Goal: Task Accomplishment & Management: Manage account settings

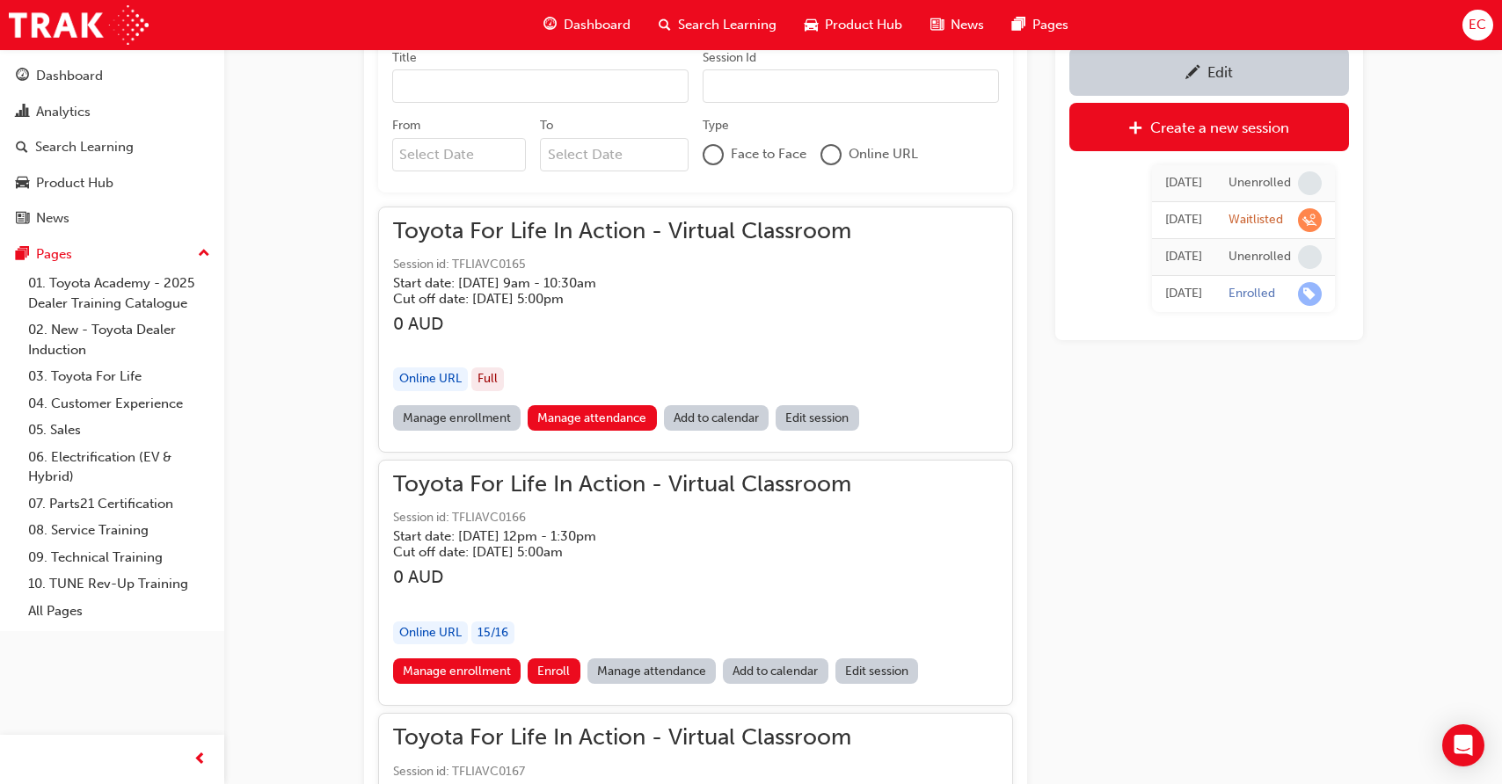
scroll to position [1227, 0]
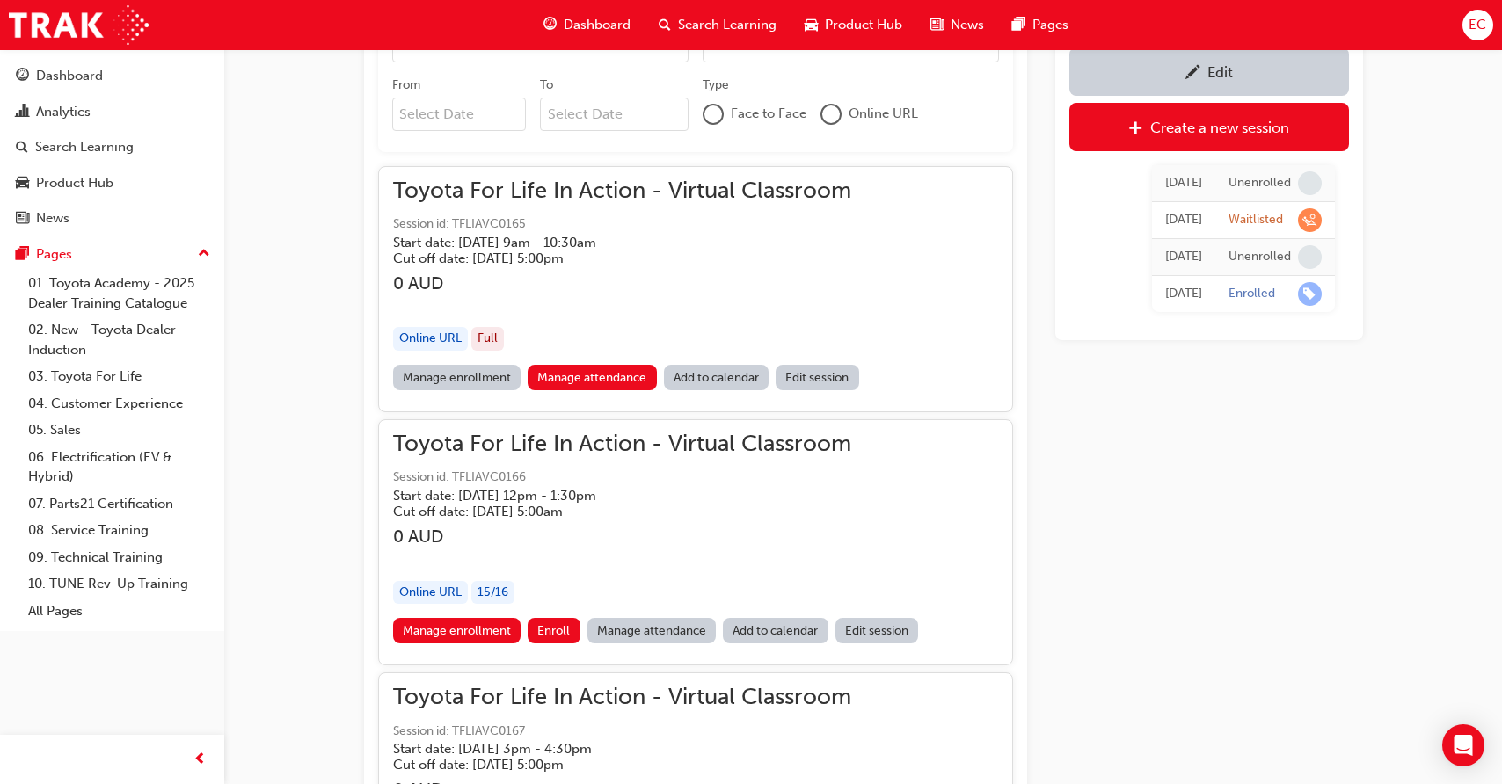
click at [634, 628] on link "Manage attendance" at bounding box center [651, 630] width 129 height 25
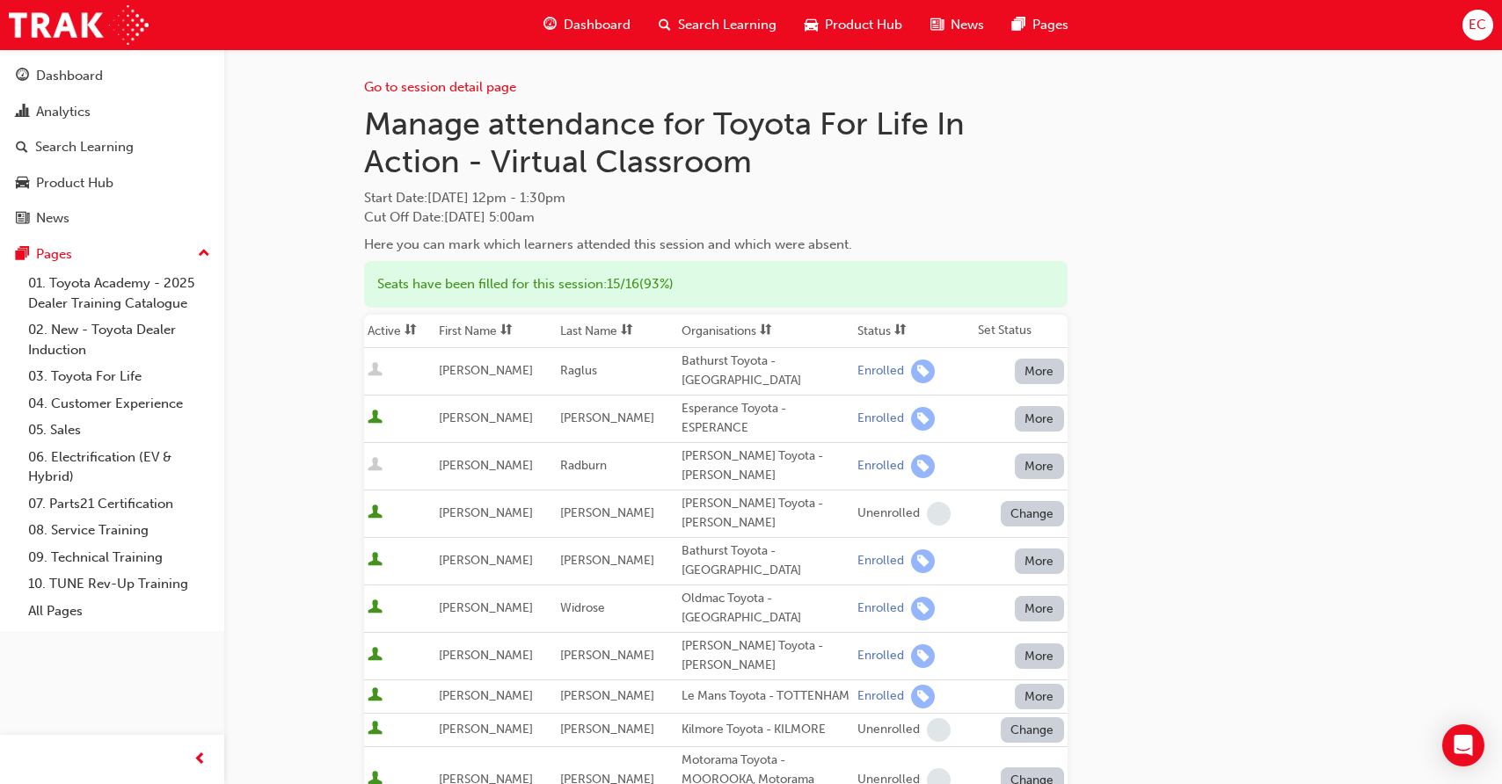
click at [480, 331] on th "First Name" at bounding box center [495, 331] width 121 height 33
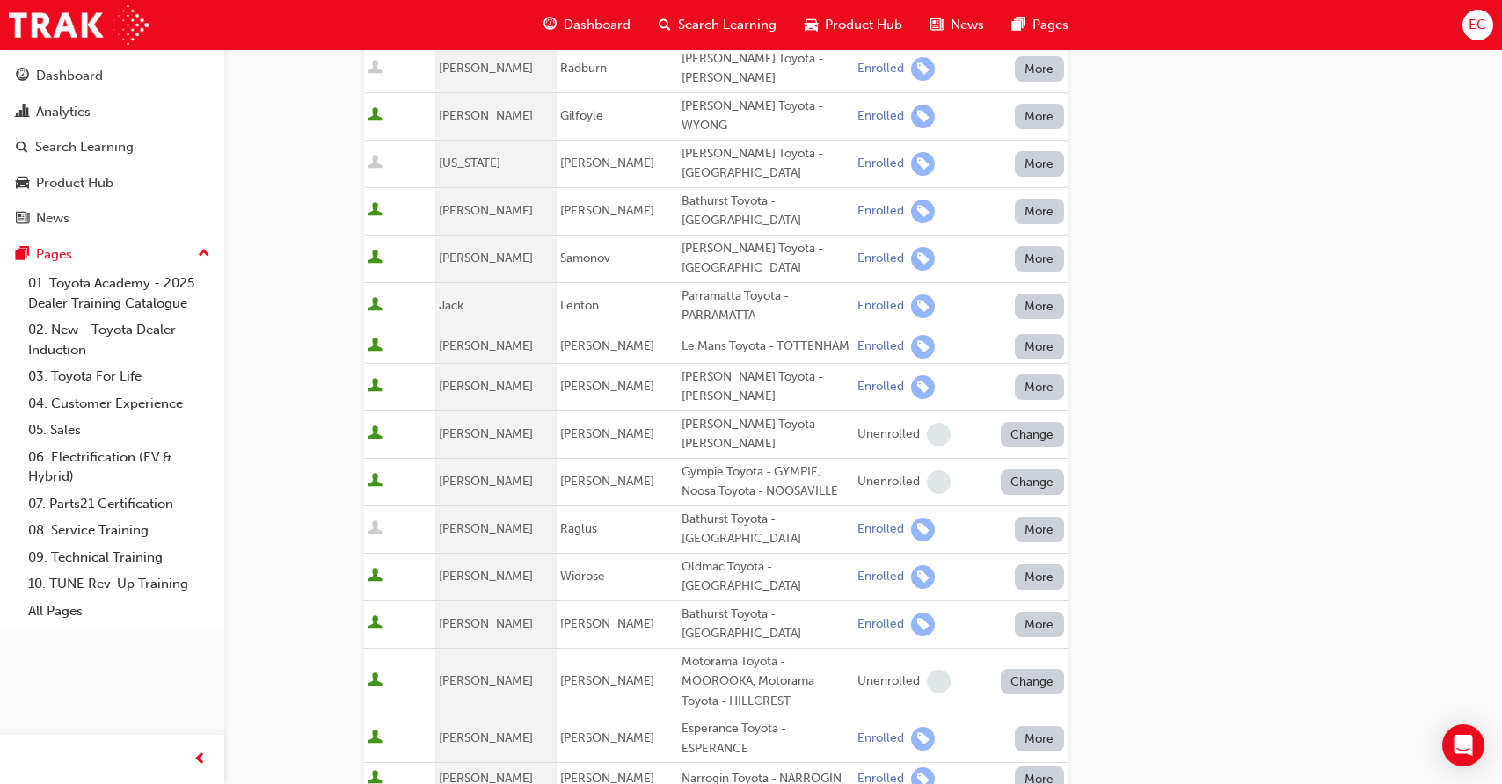
scroll to position [302, 0]
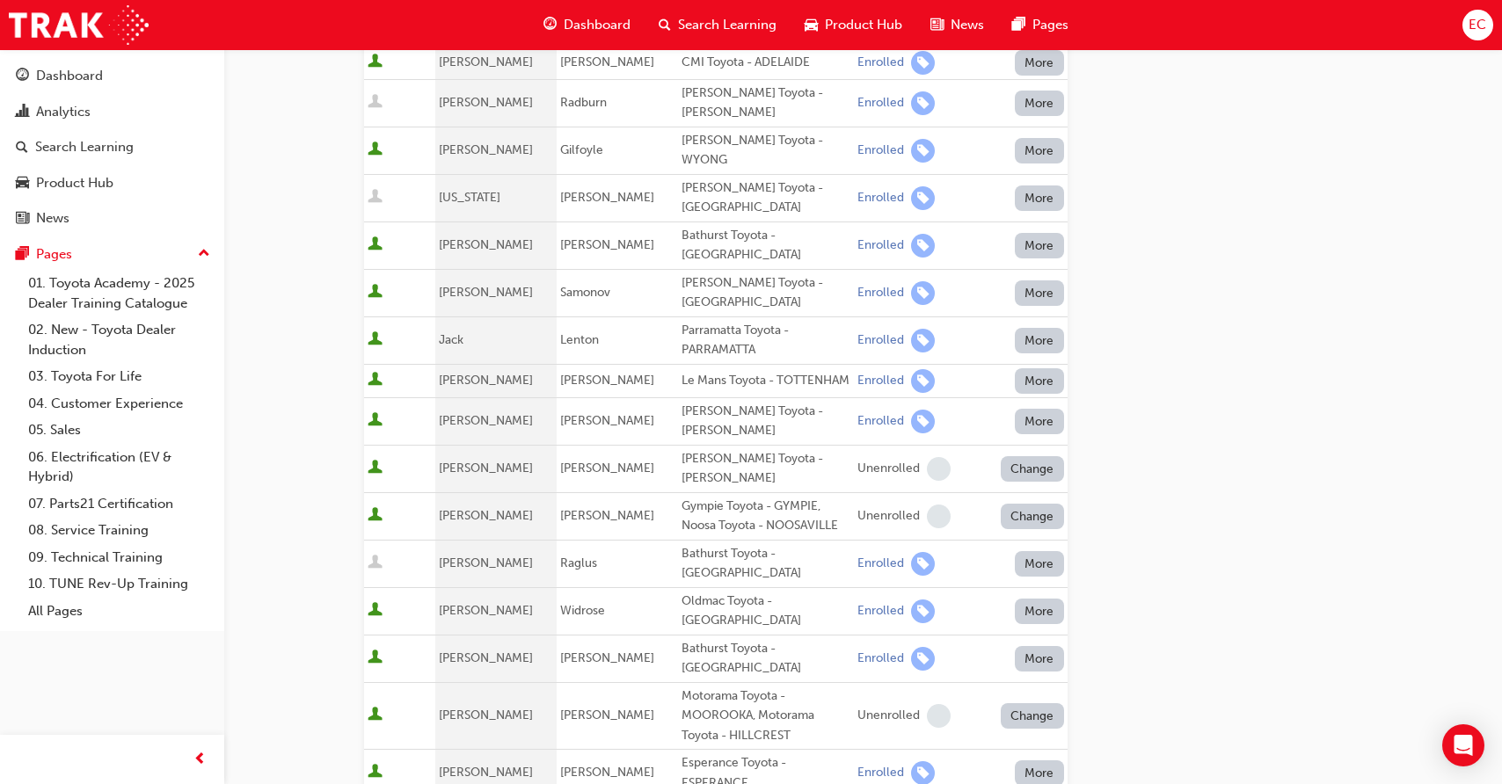
click at [704, 402] on div "[PERSON_NAME] Toyota - [PERSON_NAME]" at bounding box center [765, 422] width 169 height 40
copy div "[PERSON_NAME] Toyota - [PERSON_NAME]"
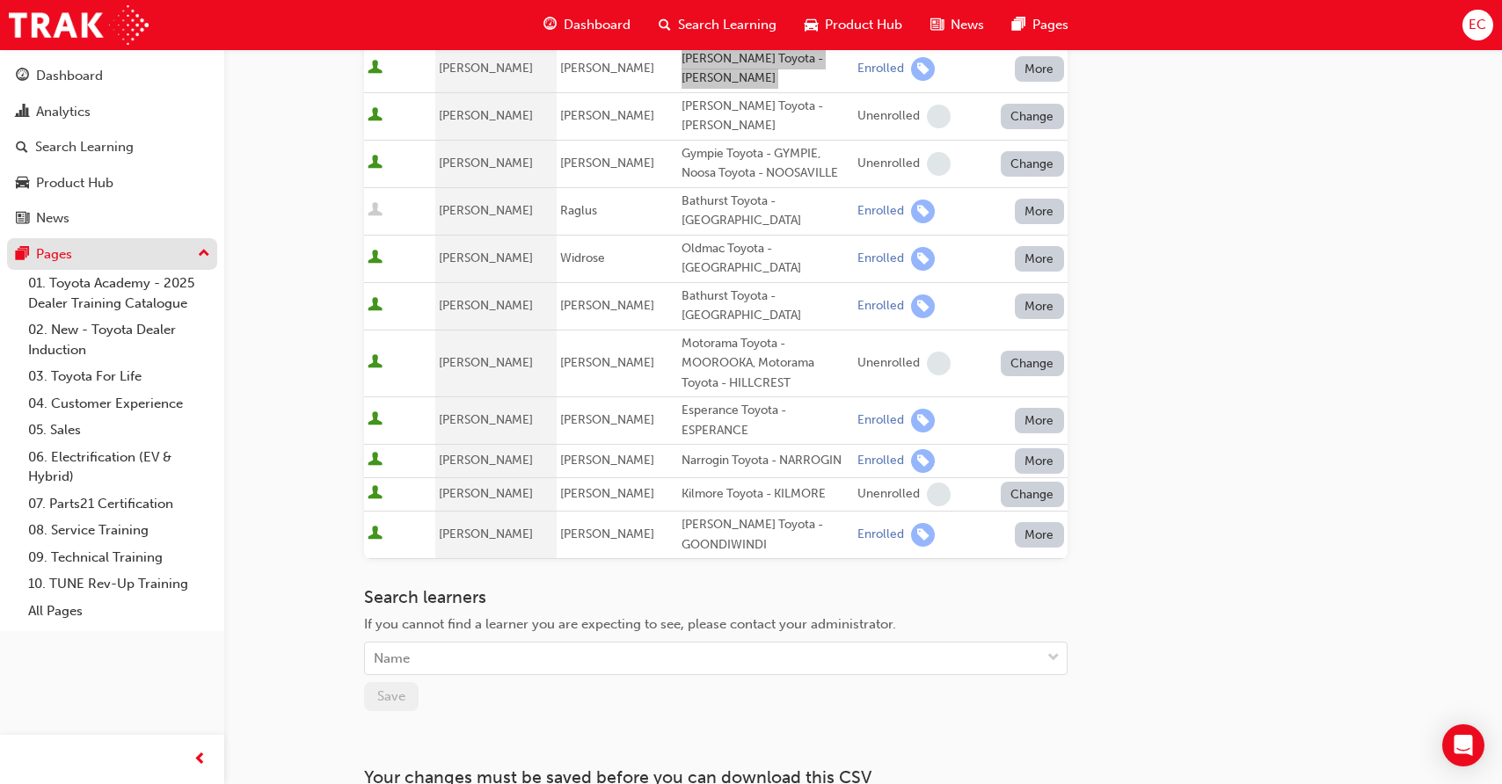
scroll to position [651, 0]
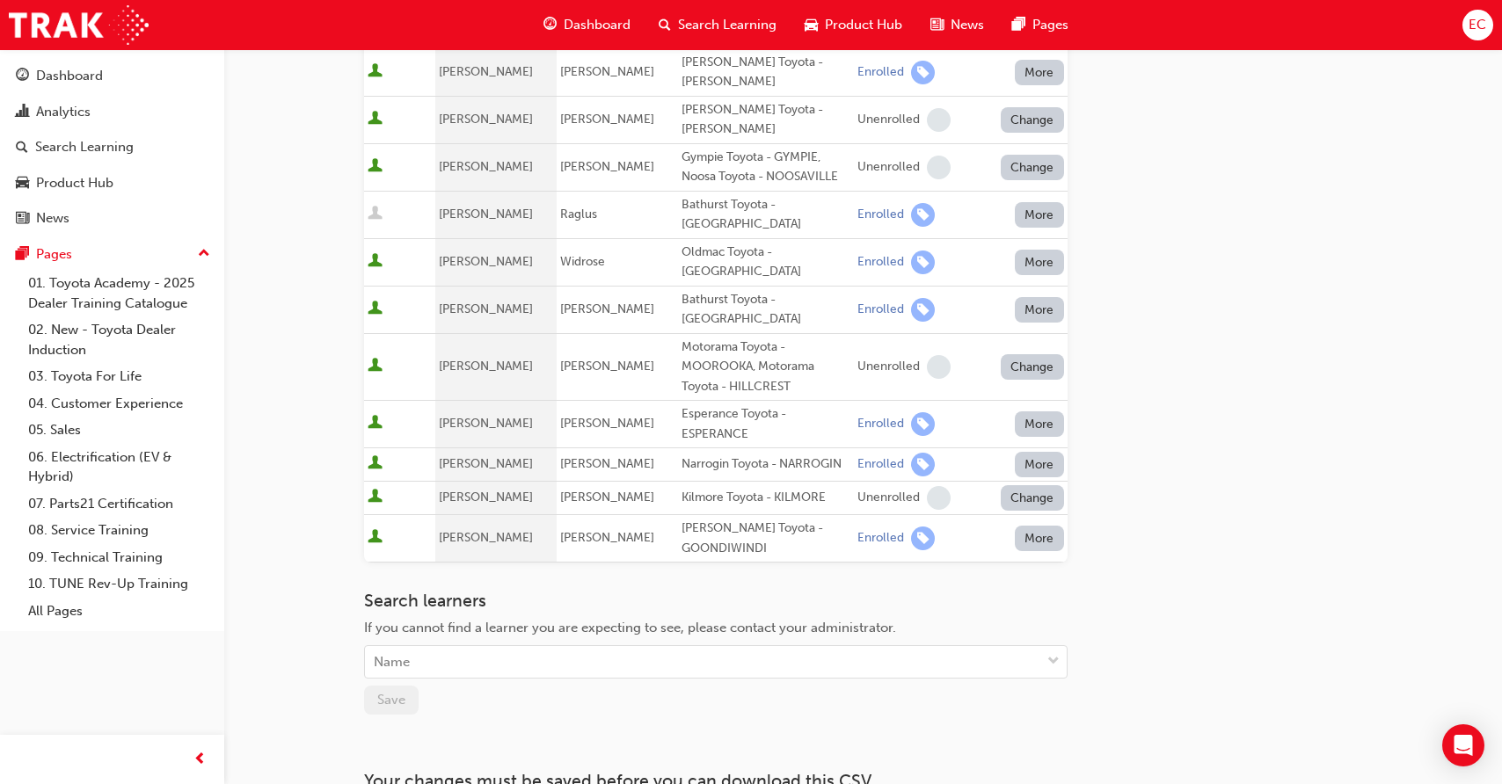
click at [699, 519] on div "[PERSON_NAME] Toyota - GOONDIWINDI" at bounding box center [765, 539] width 169 height 40
copy div "[PERSON_NAME] Toyota - GOONDIWINDI"
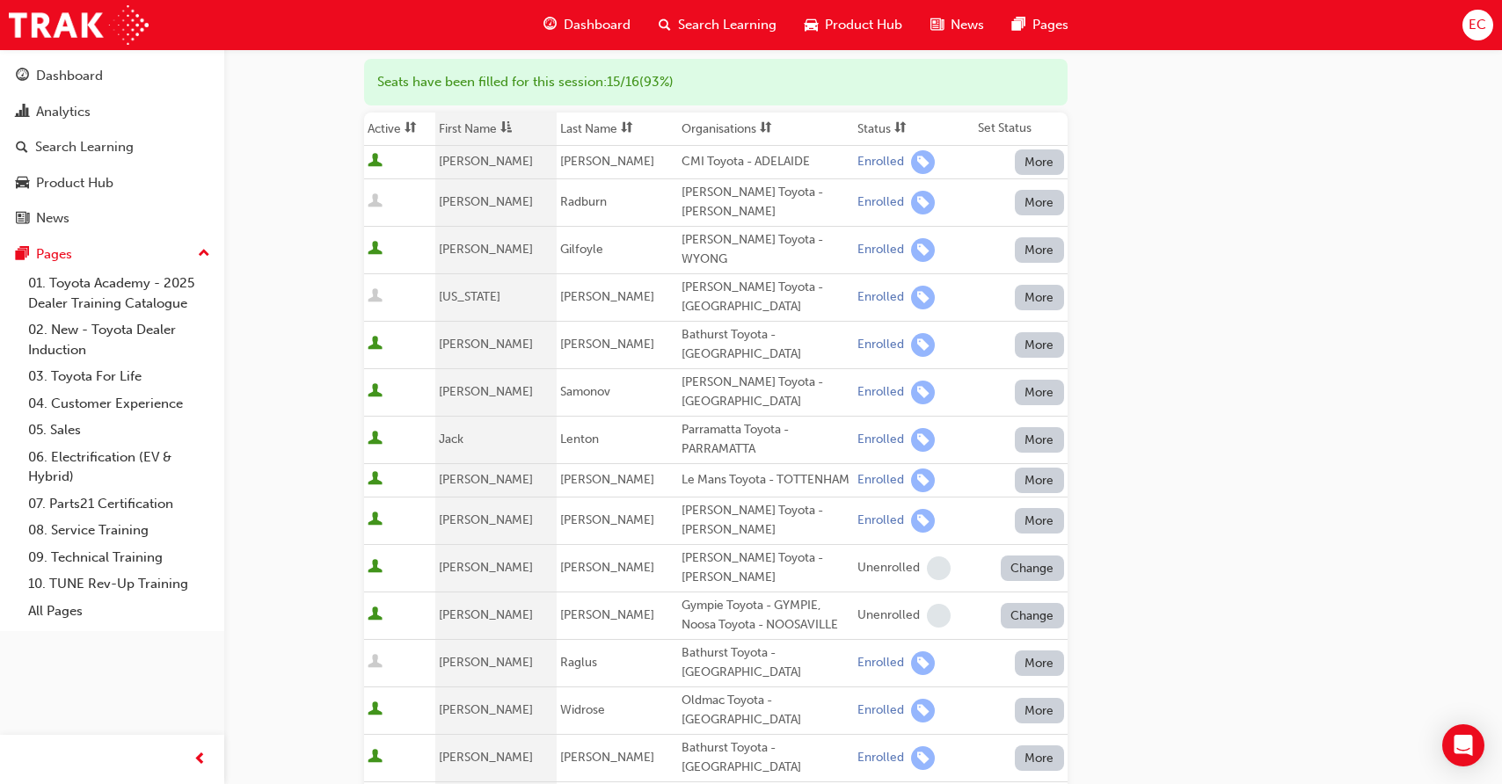
scroll to position [200, 0]
click at [710, 233] on div "[PERSON_NAME] Toyota - WYONG" at bounding box center [765, 252] width 169 height 40
copy div "[PERSON_NAME] Toyota - WYONG"
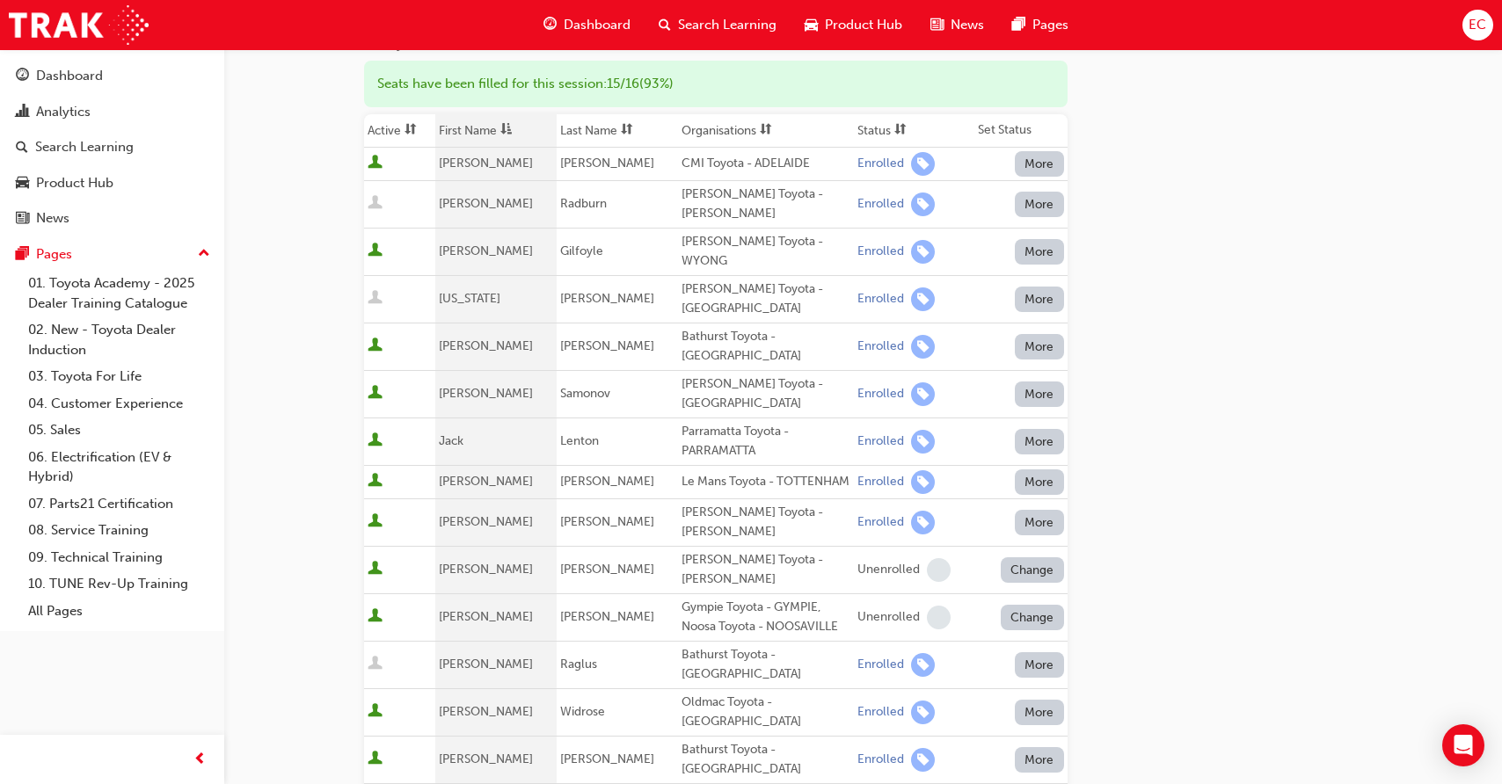
click at [575, 339] on span "[PERSON_NAME]" at bounding box center [607, 346] width 94 height 15
click at [569, 339] on span "[PERSON_NAME]" at bounding box center [607, 346] width 94 height 15
drag, startPoint x: 557, startPoint y: 309, endPoint x: 827, endPoint y: 310, distance: 269.9
click at [827, 323] on tr "[PERSON_NAME] Bathurst Toyota - BATHURST Enrolled More" at bounding box center [715, 346] width 703 height 47
copy tr "[PERSON_NAME] Toyota - [GEOGRAPHIC_DATA]"
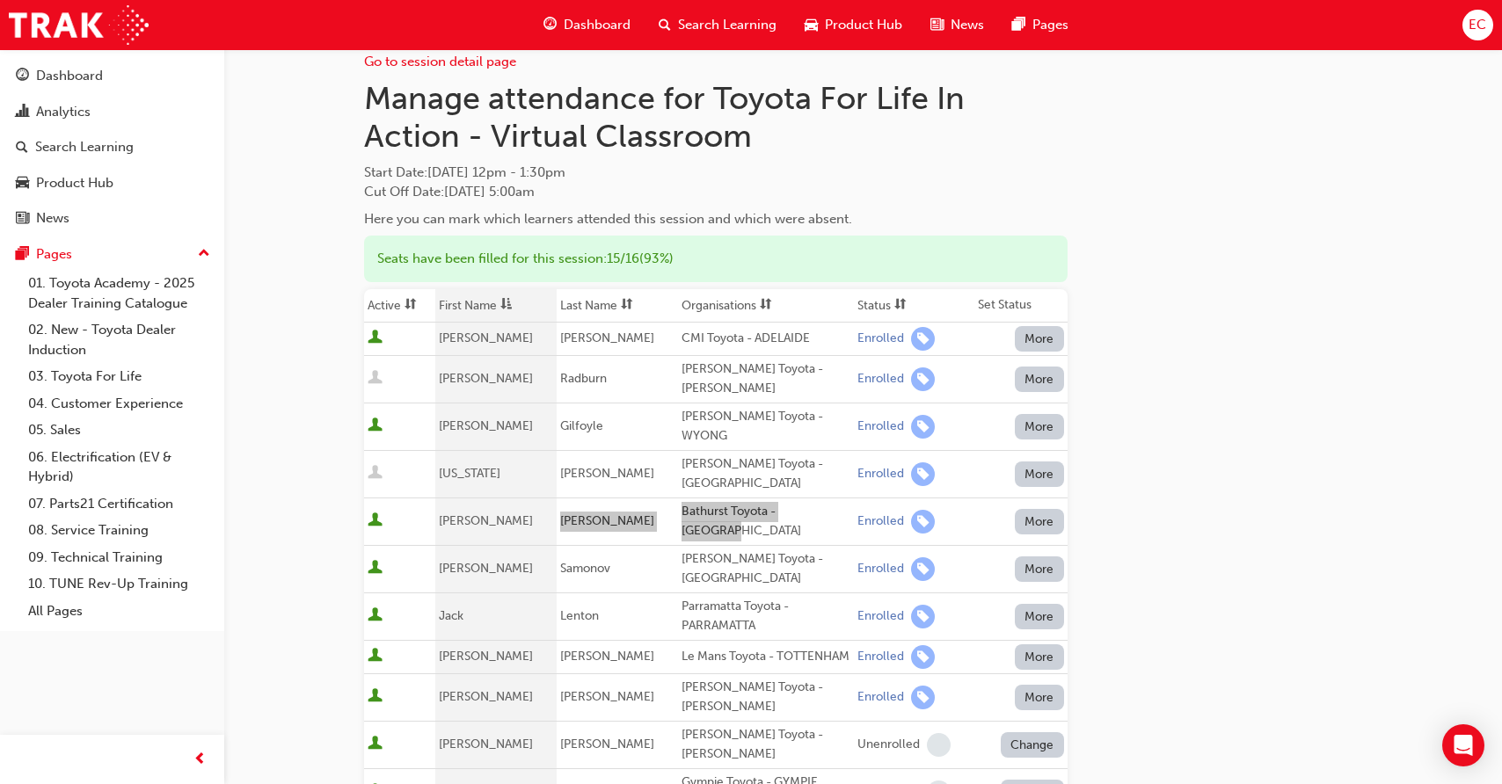
scroll to position [0, 0]
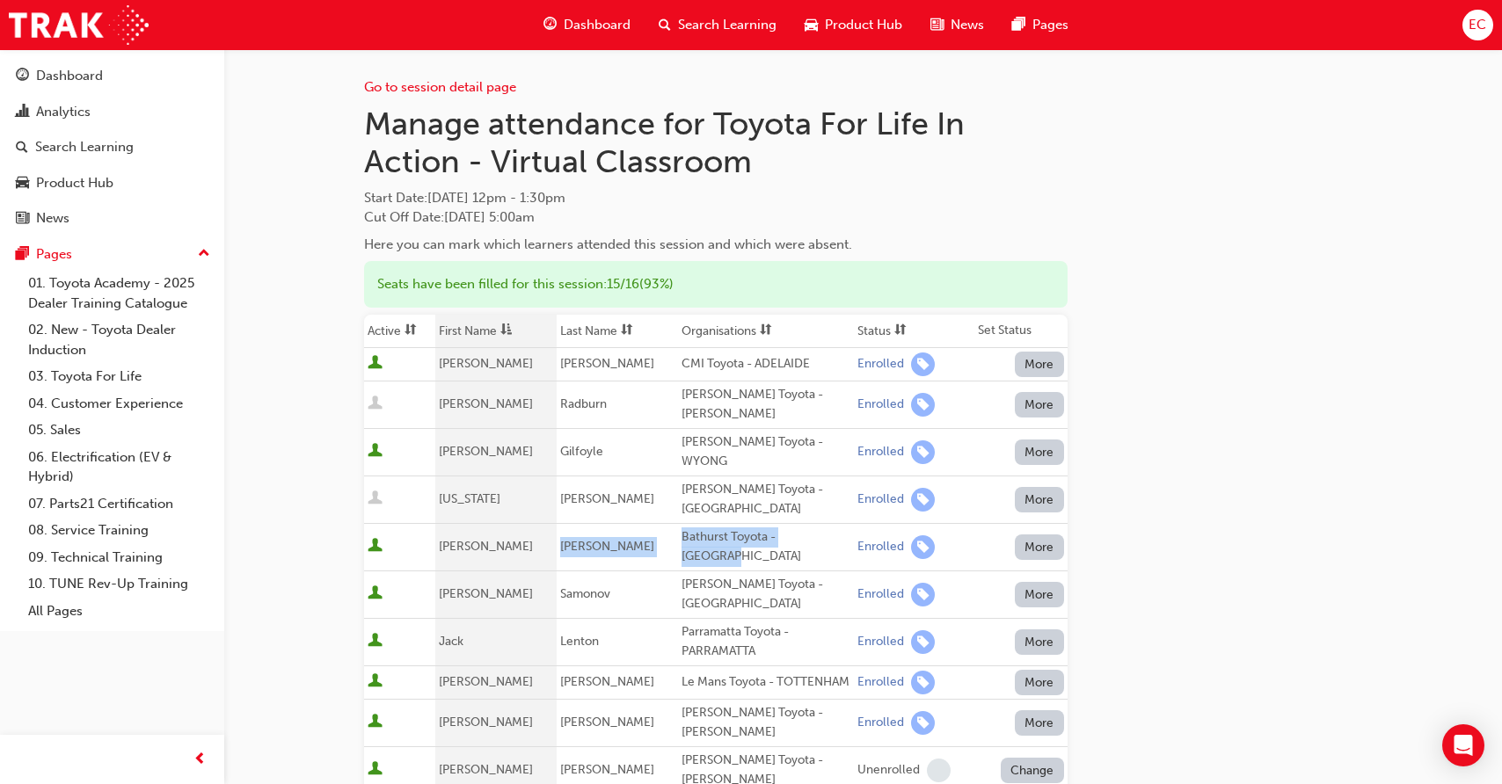
click at [486, 330] on th "First Name" at bounding box center [495, 331] width 121 height 33
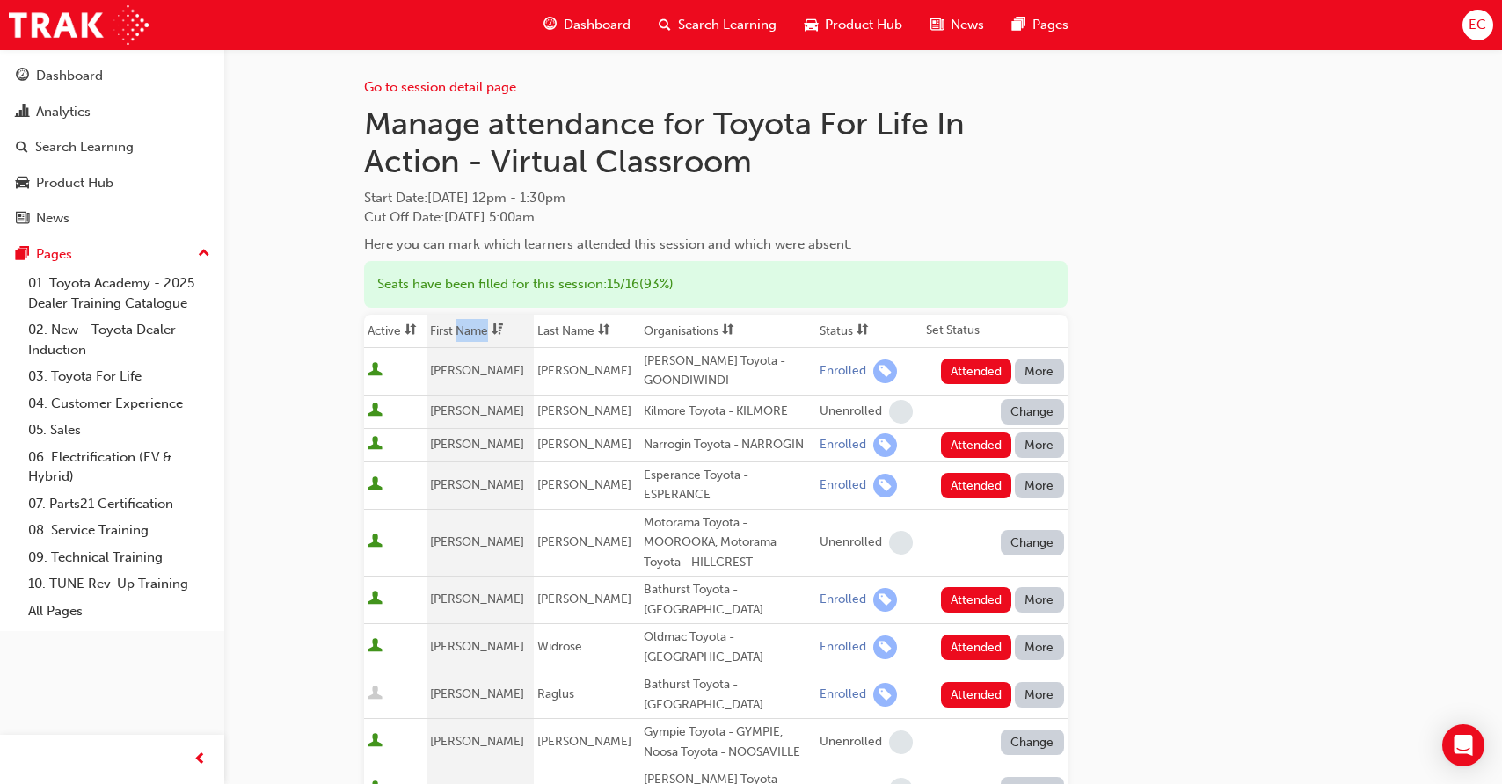
click at [486, 330] on th "First Name" at bounding box center [479, 331] width 106 height 33
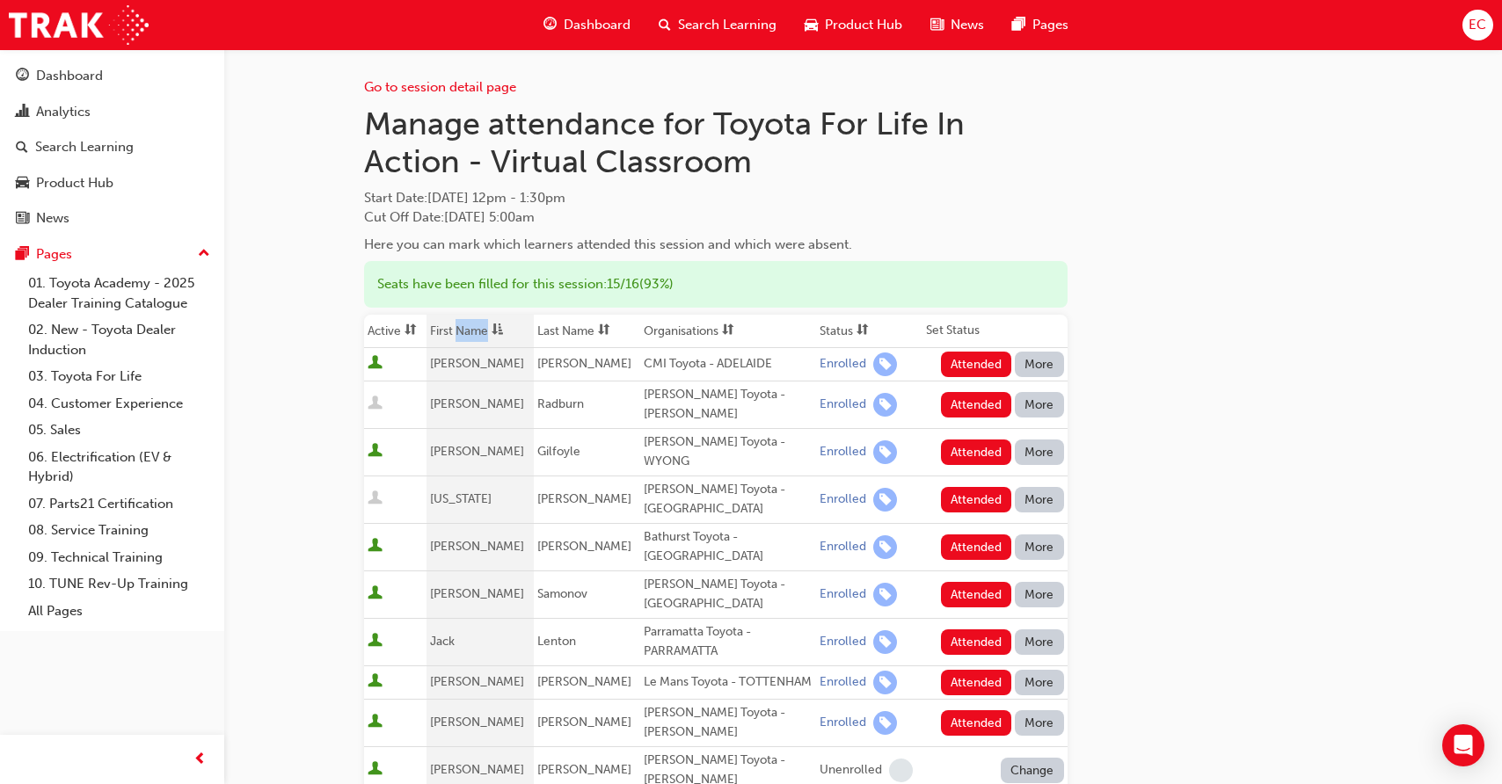
click at [486, 330] on th "First Name" at bounding box center [479, 331] width 106 height 33
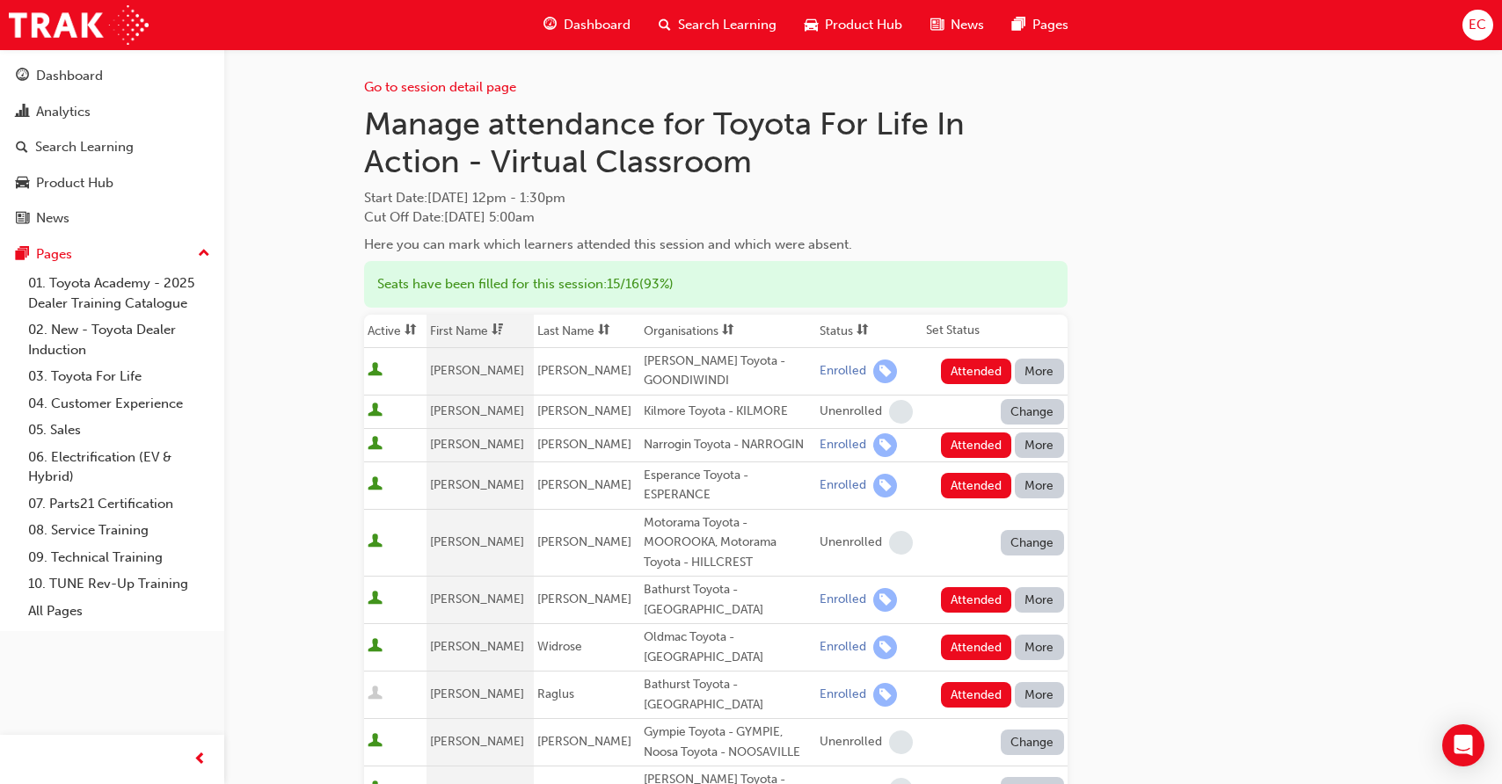
click at [486, 332] on th "First Name" at bounding box center [479, 331] width 106 height 33
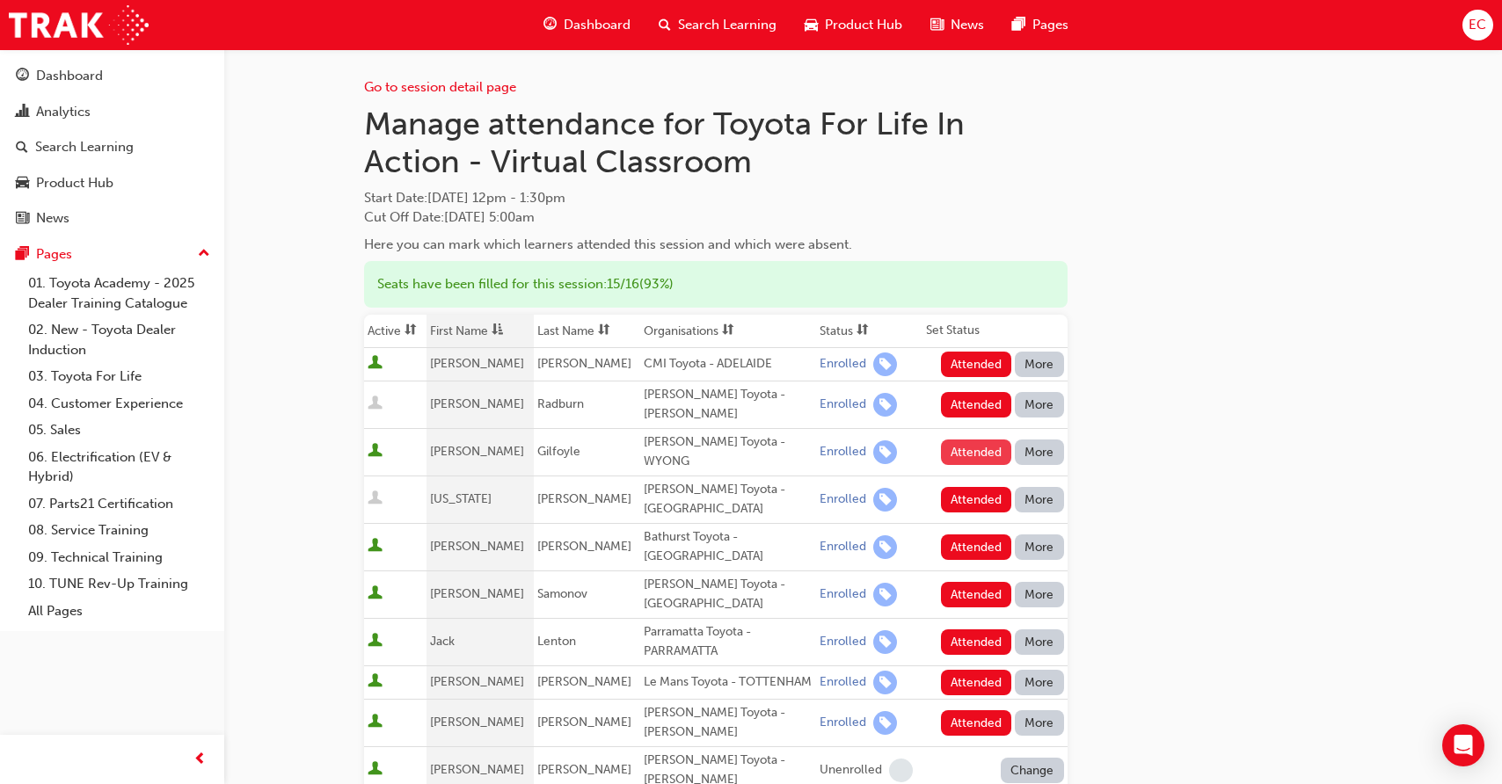
click at [975, 440] on button "Attended" at bounding box center [976, 452] width 71 height 25
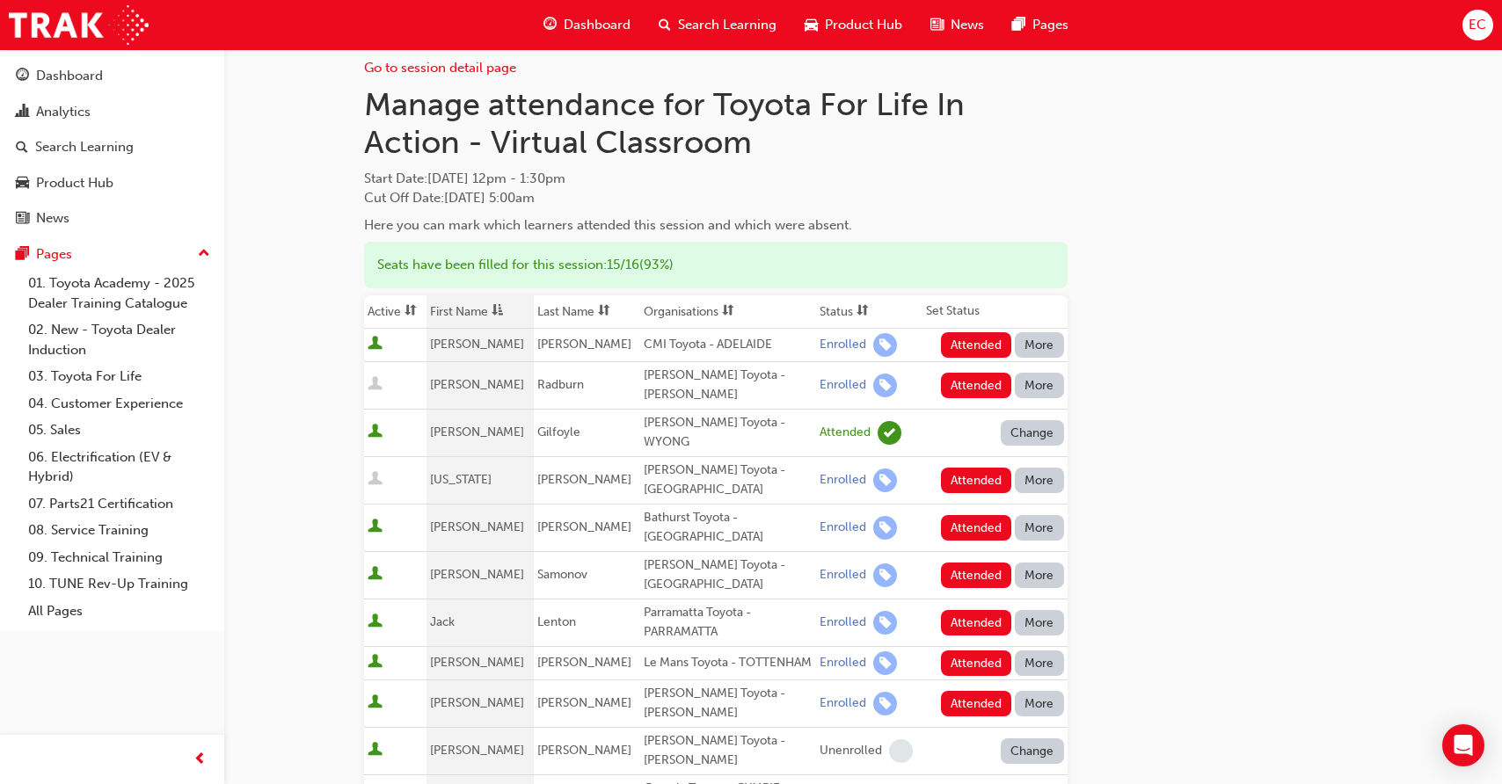
scroll to position [43, 0]
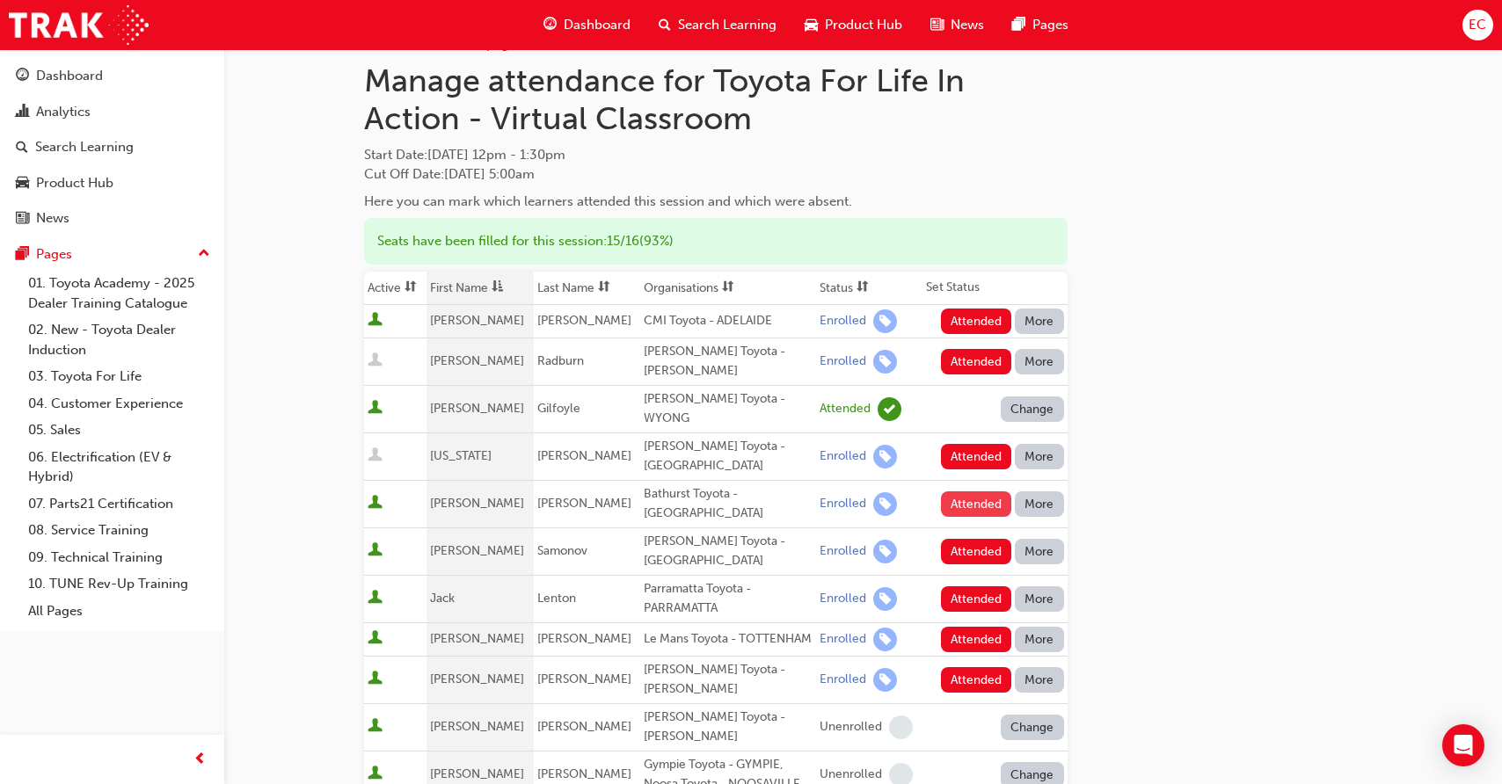
click at [963, 491] on button "Attended" at bounding box center [976, 503] width 71 height 25
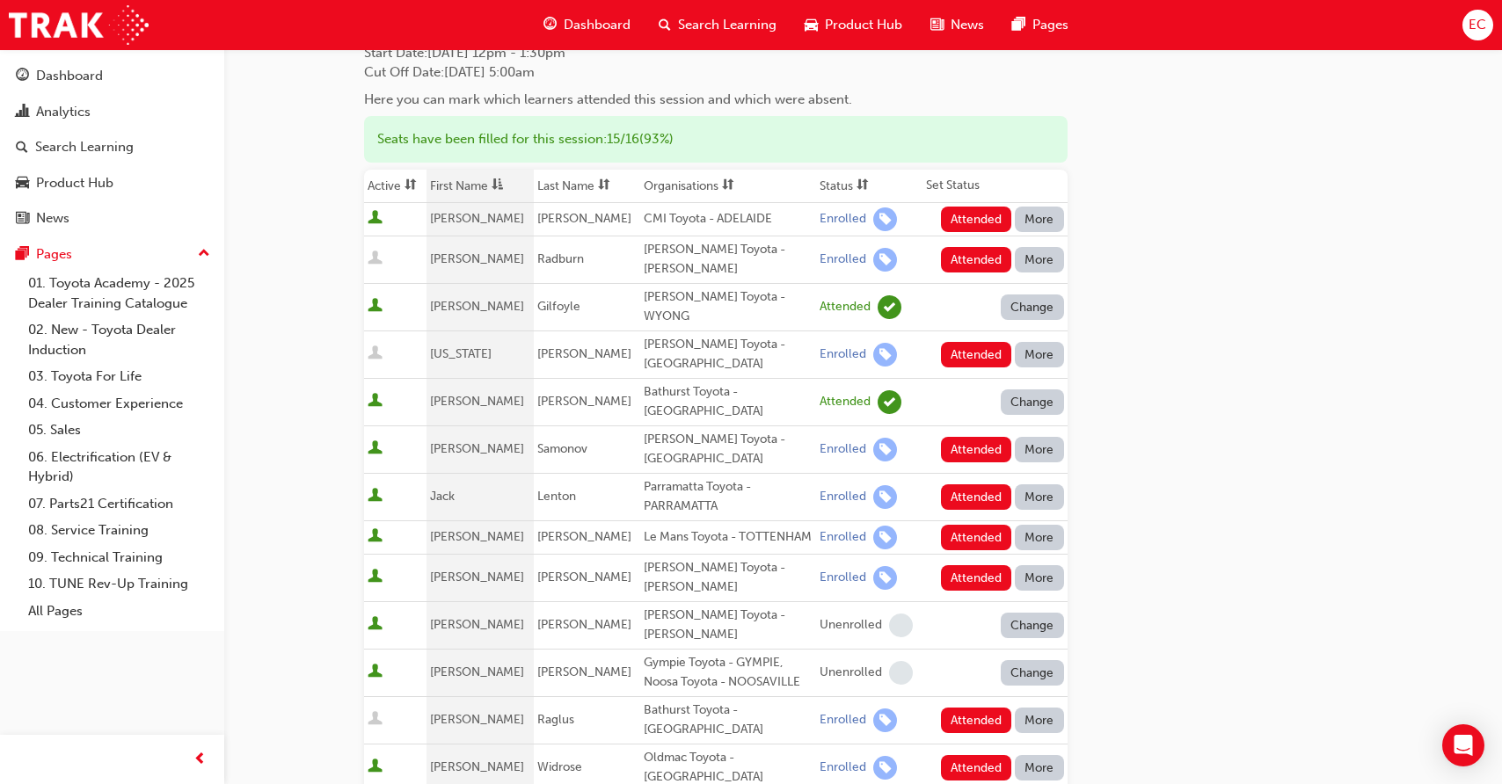
scroll to position [148, 0]
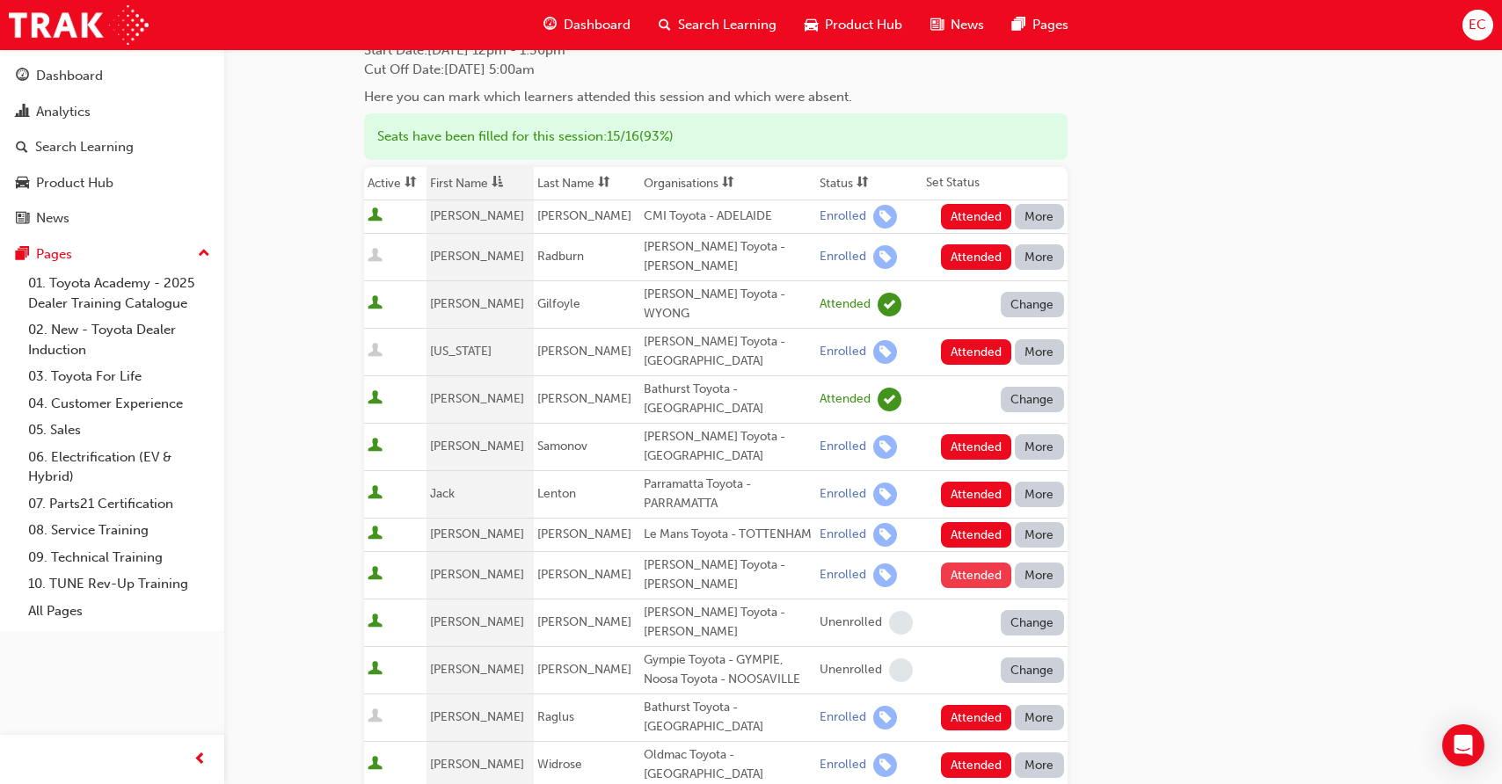
click at [958, 563] on button "Attended" at bounding box center [976, 575] width 71 height 25
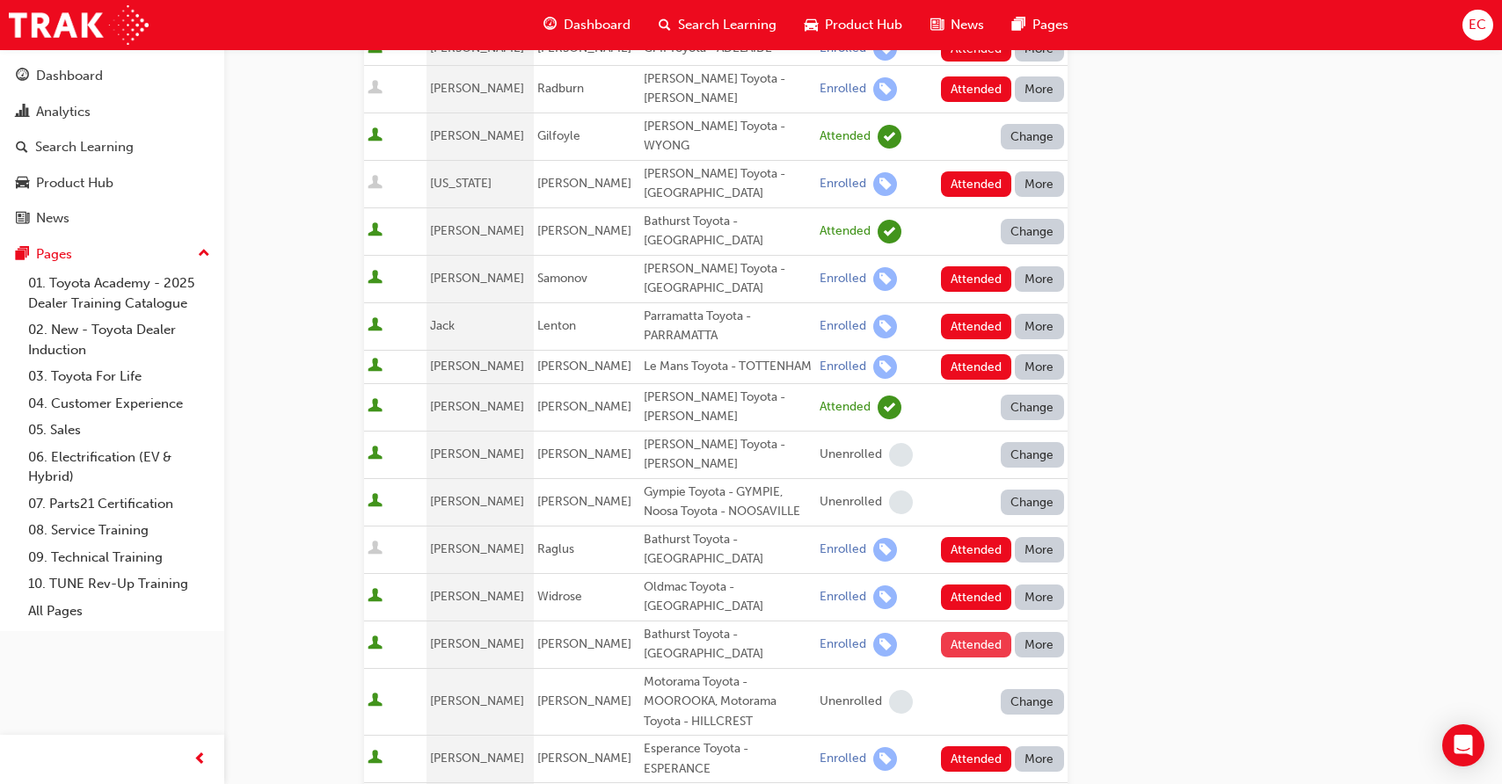
scroll to position [339, 0]
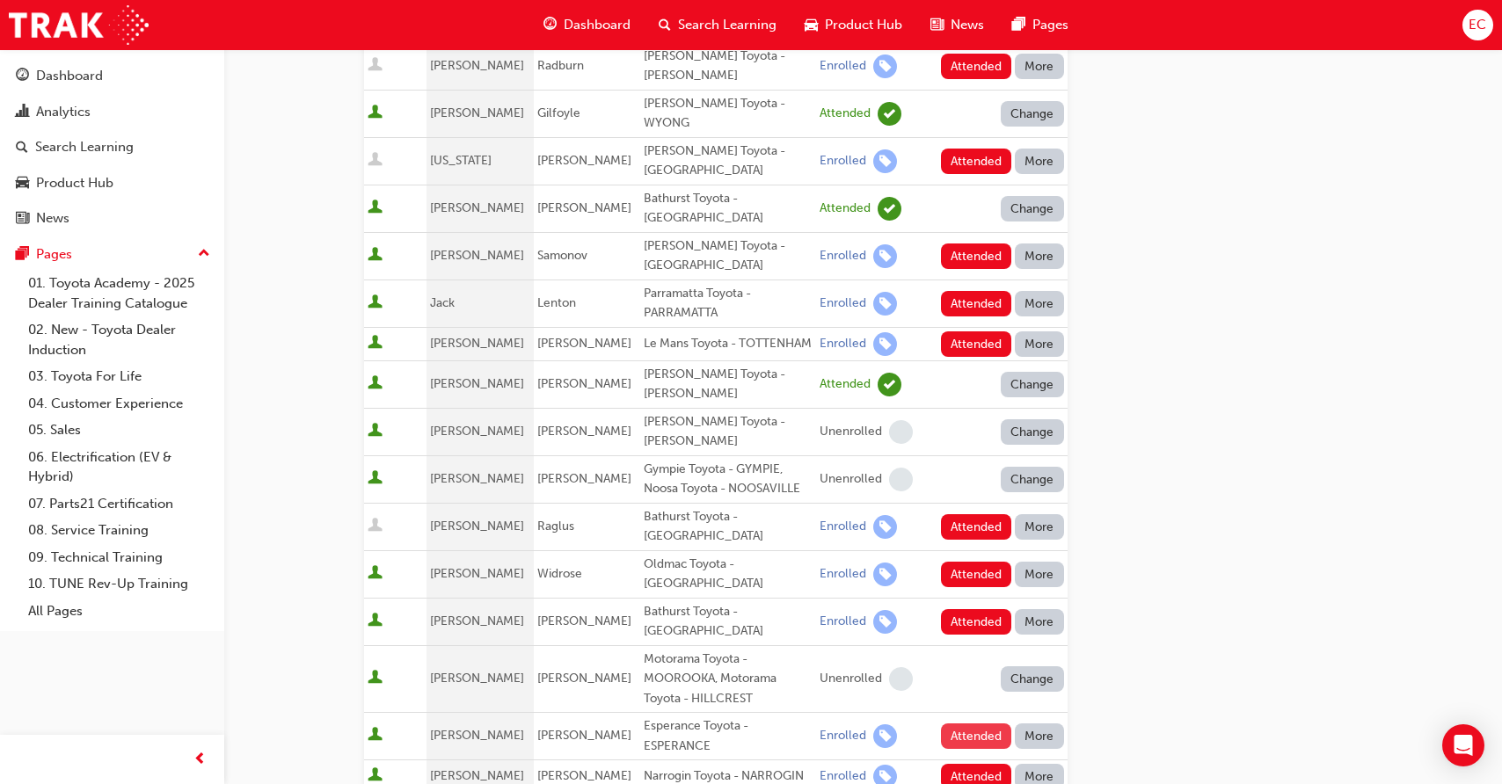
click at [957, 724] on button "Attended" at bounding box center [976, 736] width 71 height 25
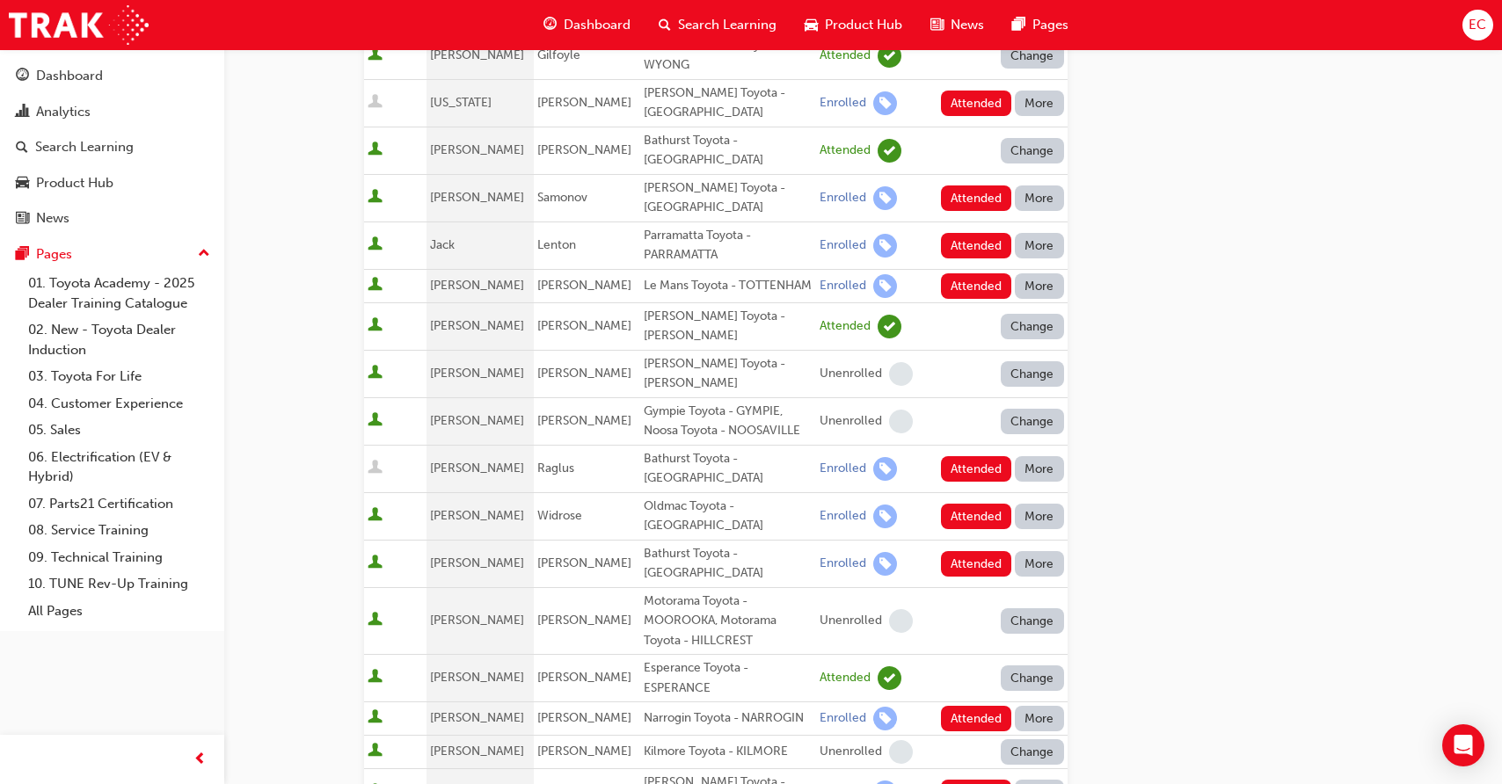
scroll to position [402, 0]
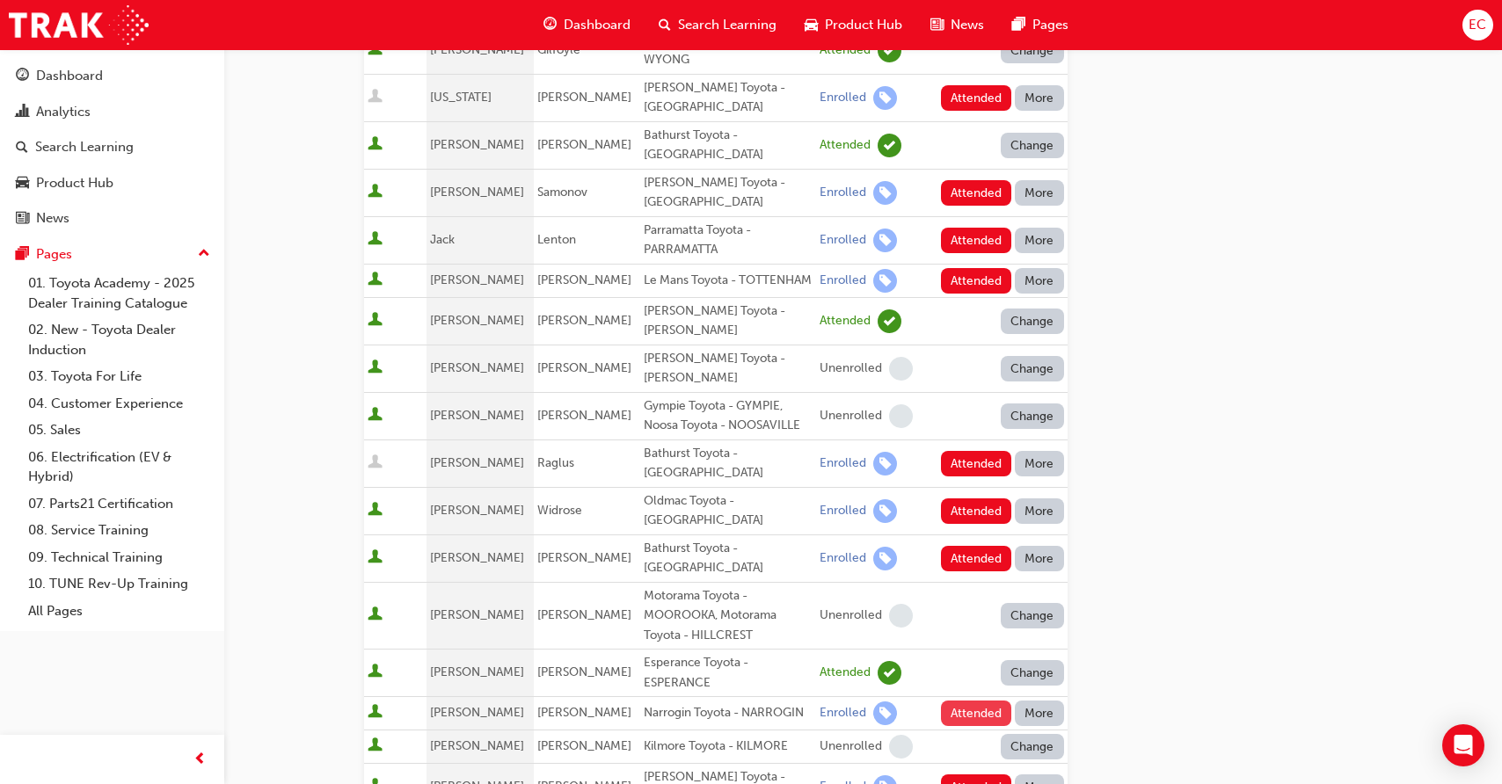
click at [958, 701] on button "Attended" at bounding box center [976, 713] width 71 height 25
click at [947, 775] on button "Attended" at bounding box center [976, 787] width 71 height 25
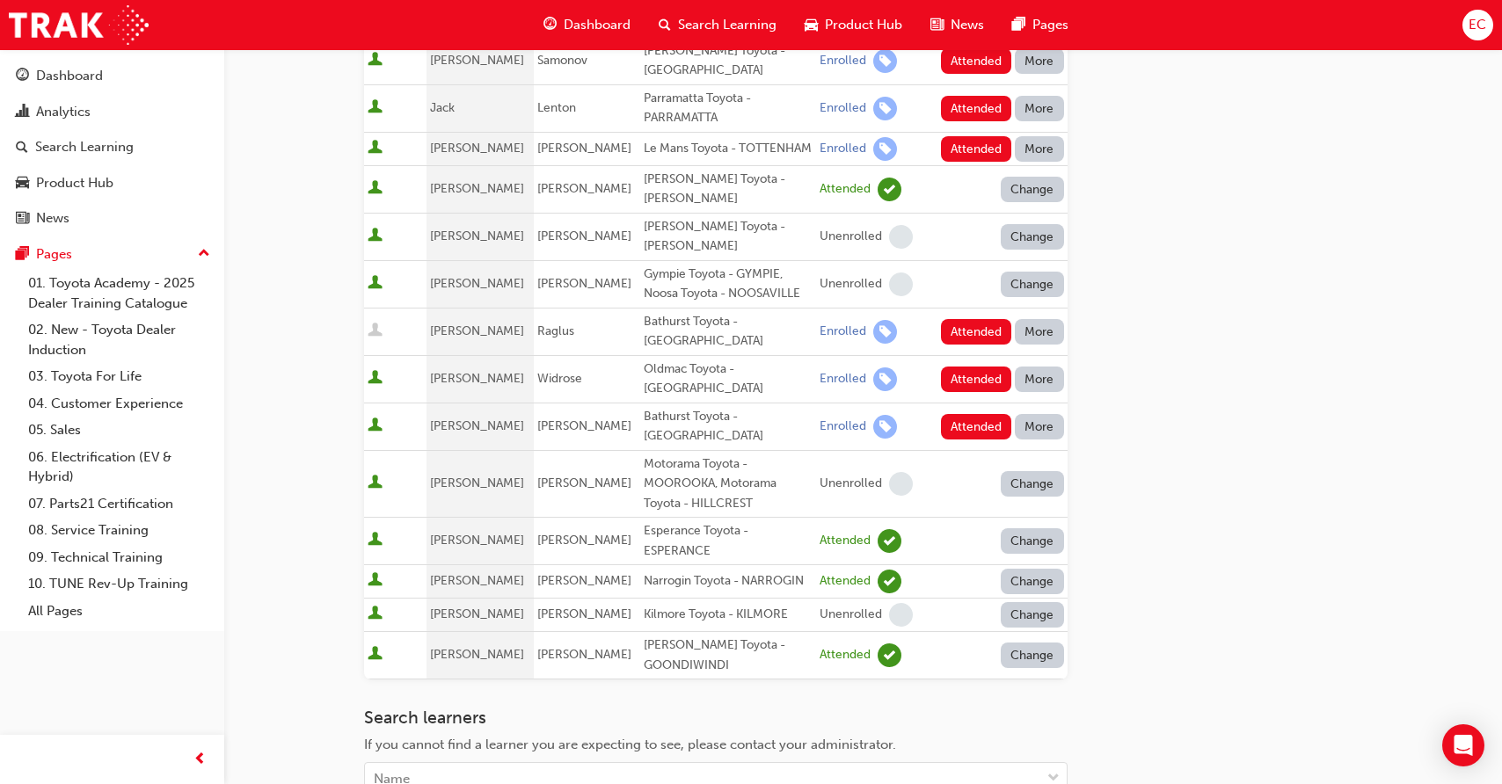
scroll to position [586, 0]
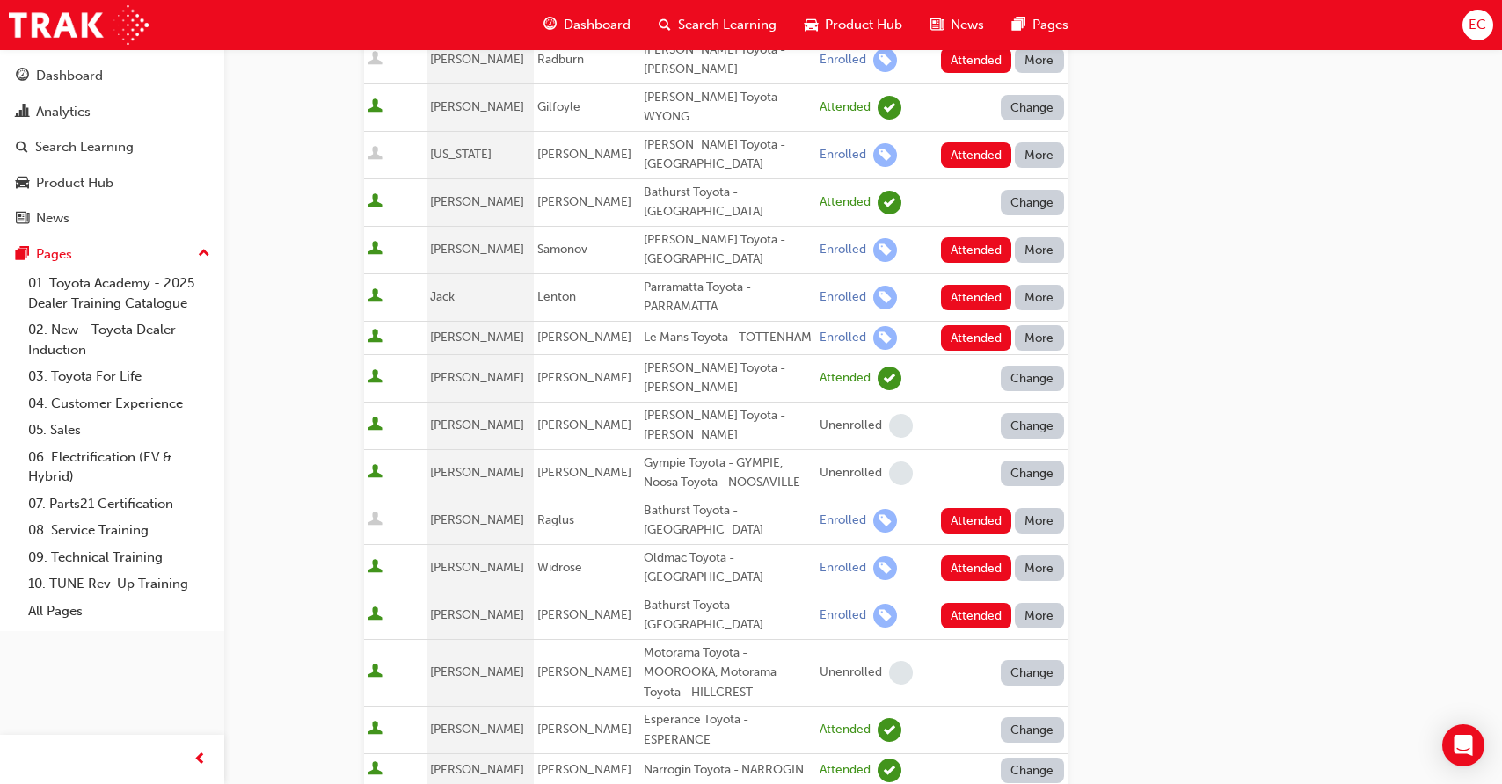
scroll to position [316, 0]
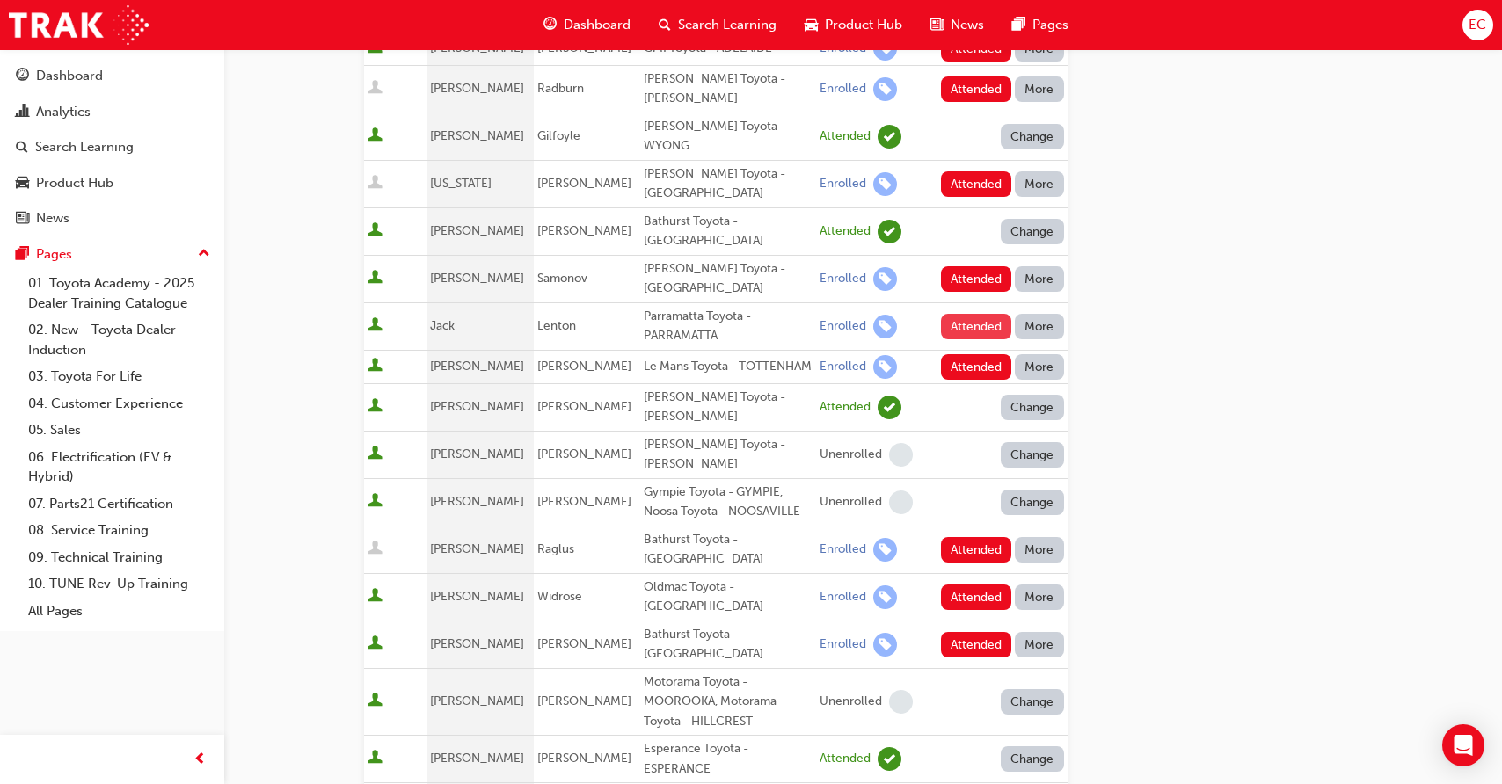
click at [965, 314] on button "Attended" at bounding box center [976, 326] width 71 height 25
drag, startPoint x: 707, startPoint y: 288, endPoint x: 621, endPoint y: 278, distance: 86.8
click at [620, 302] on tr "[PERSON_NAME] Parramatta Toyota - PARRAMATTA Attended Change" at bounding box center [715, 325] width 703 height 47
copy tr "Parramatta Toyota - PARRAMATTA"
click at [573, 302] on td "Lenton" at bounding box center [587, 325] width 106 height 47
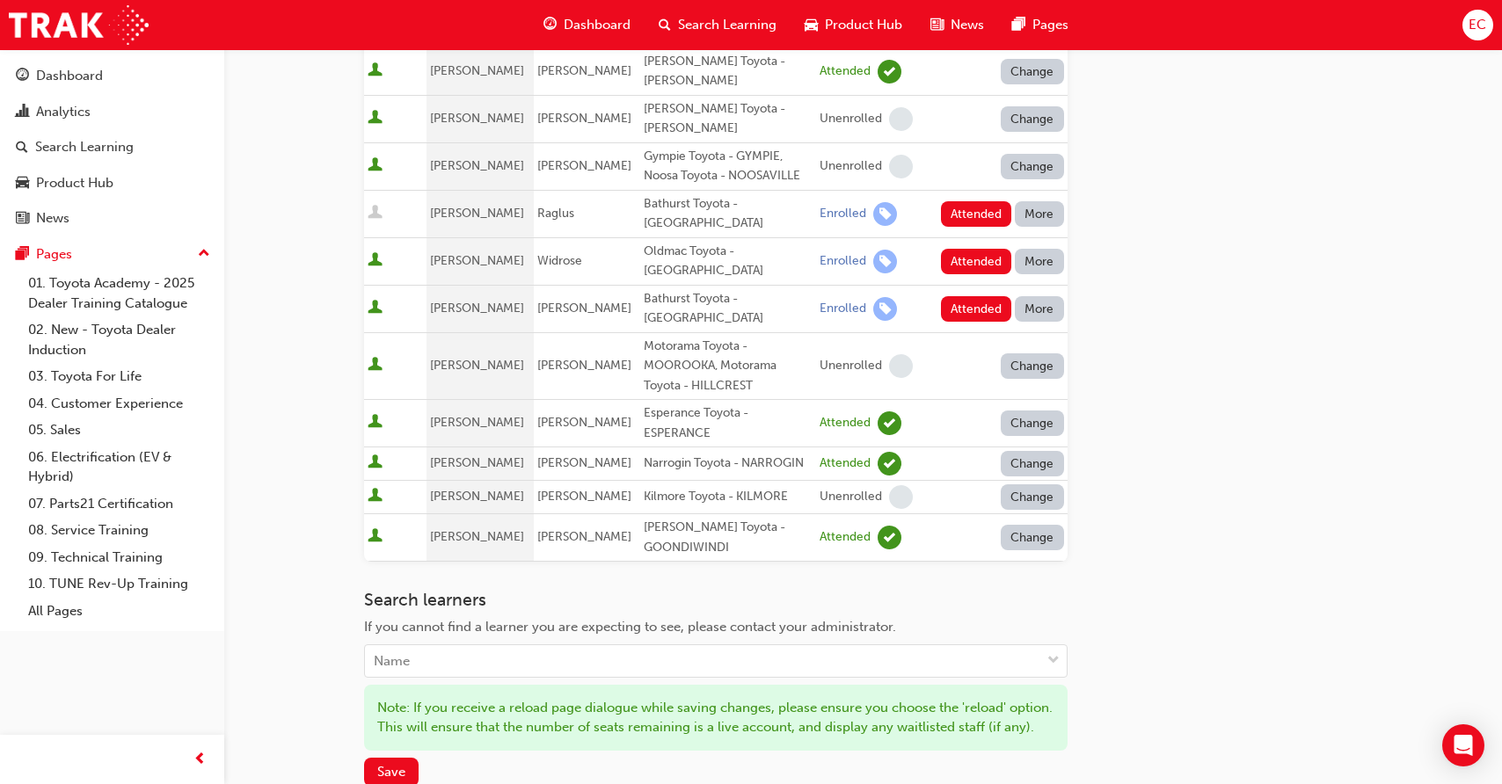
scroll to position [812, 0]
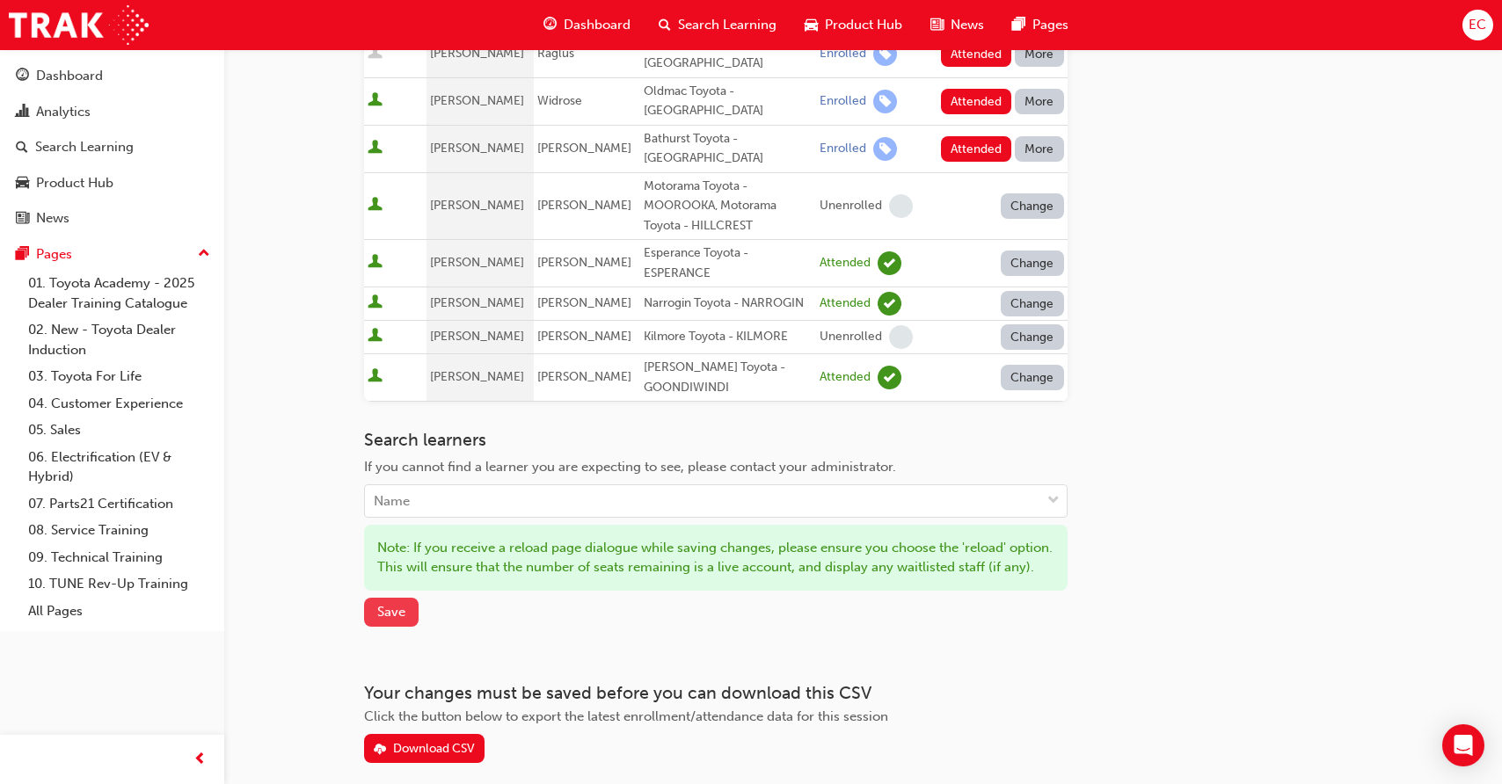
click at [389, 604] on span "Save" at bounding box center [391, 612] width 28 height 16
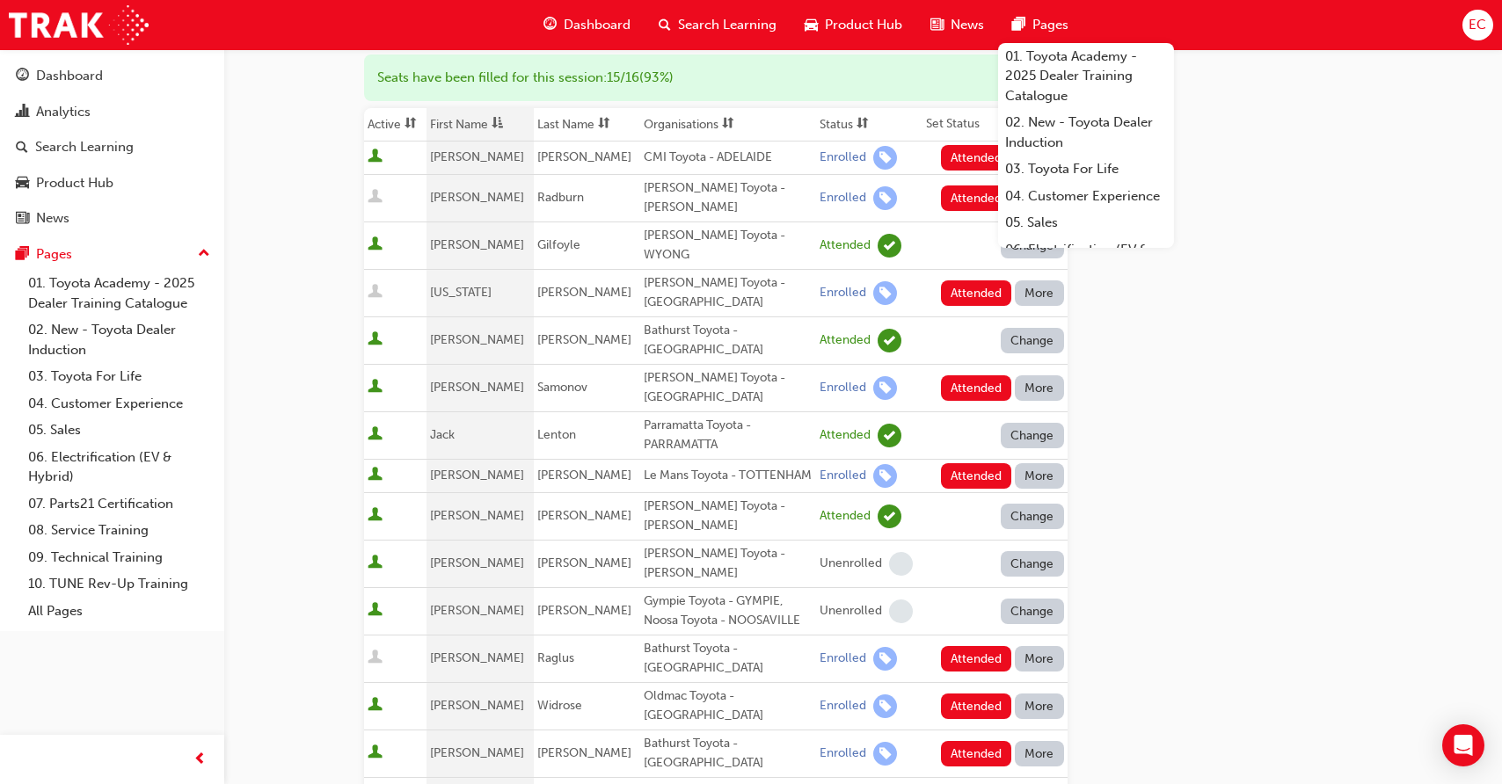
scroll to position [218, 0]
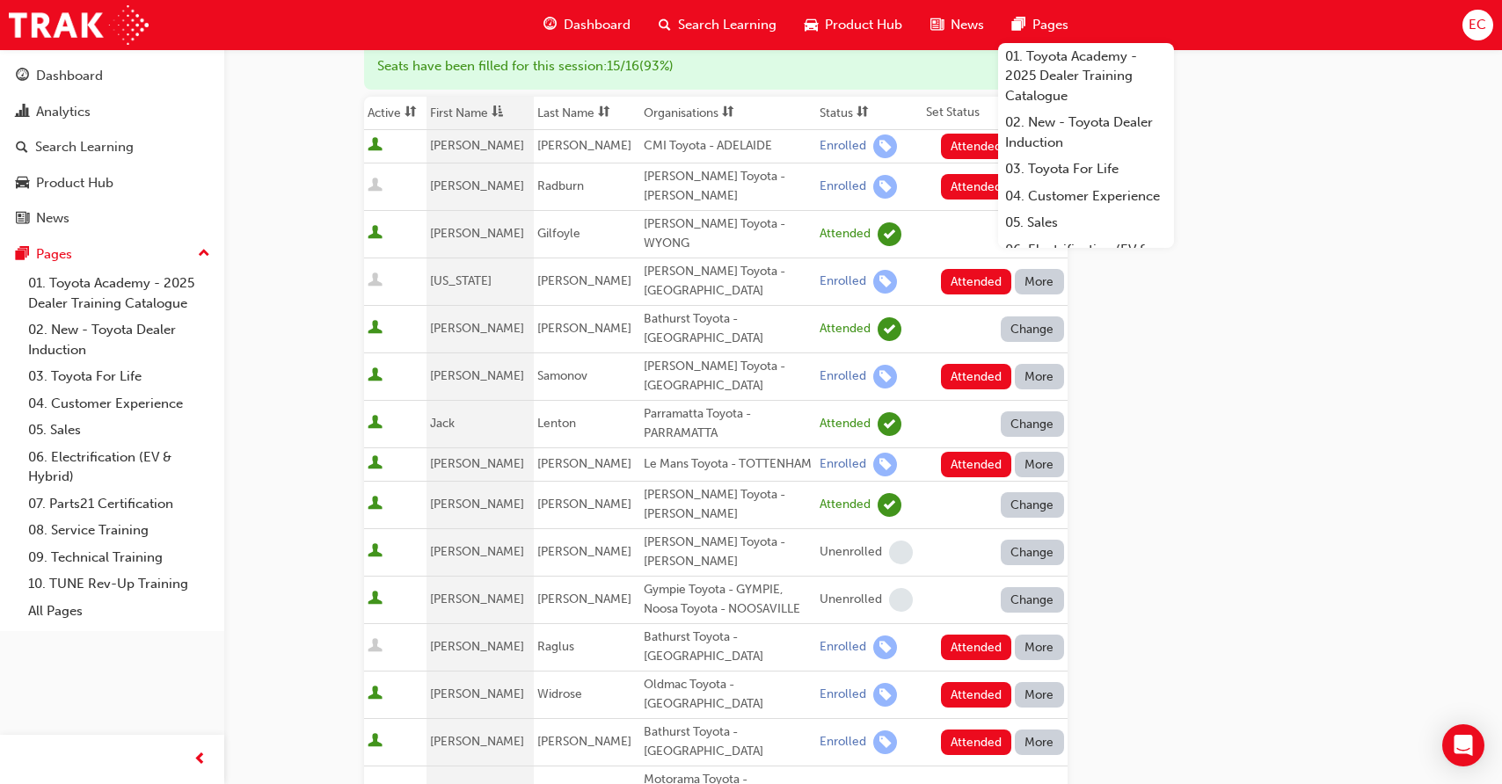
click at [686, 455] on div "Le Mans Toyota - TOTTENHAM" at bounding box center [728, 465] width 169 height 20
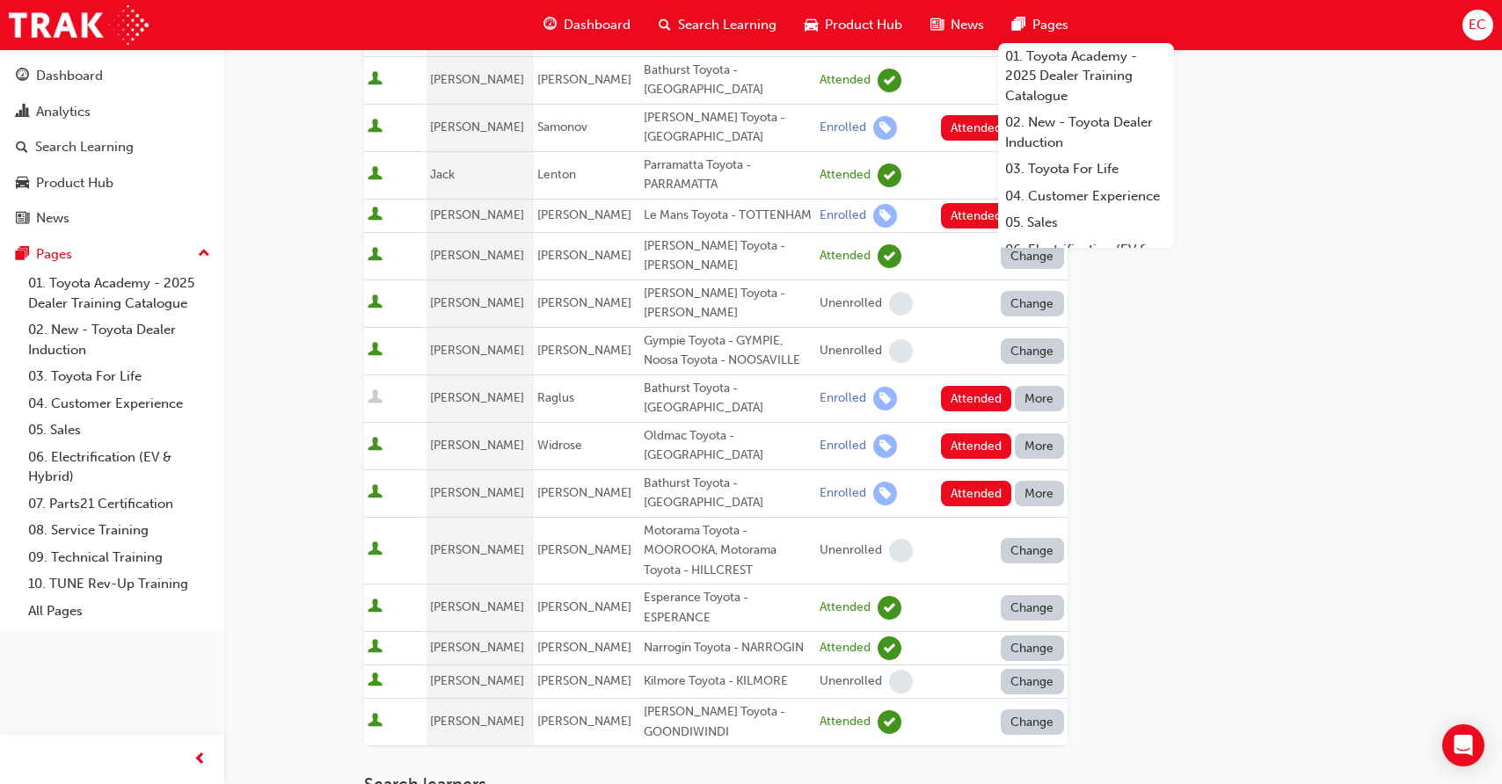
scroll to position [719, 0]
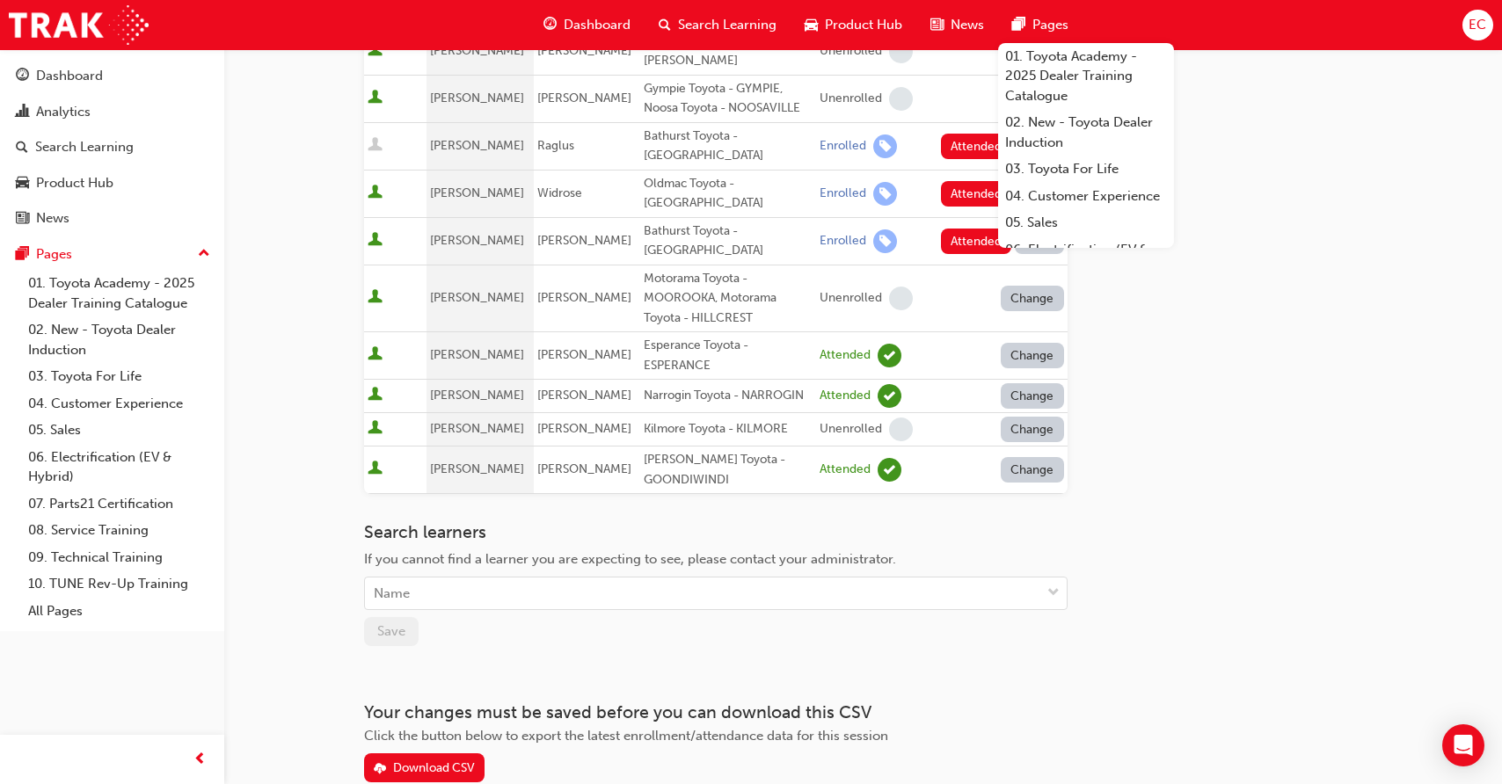
click at [649, 543] on div "Search learners If you cannot find a learner you are expecting to see, please c…" at bounding box center [715, 584] width 703 height 124
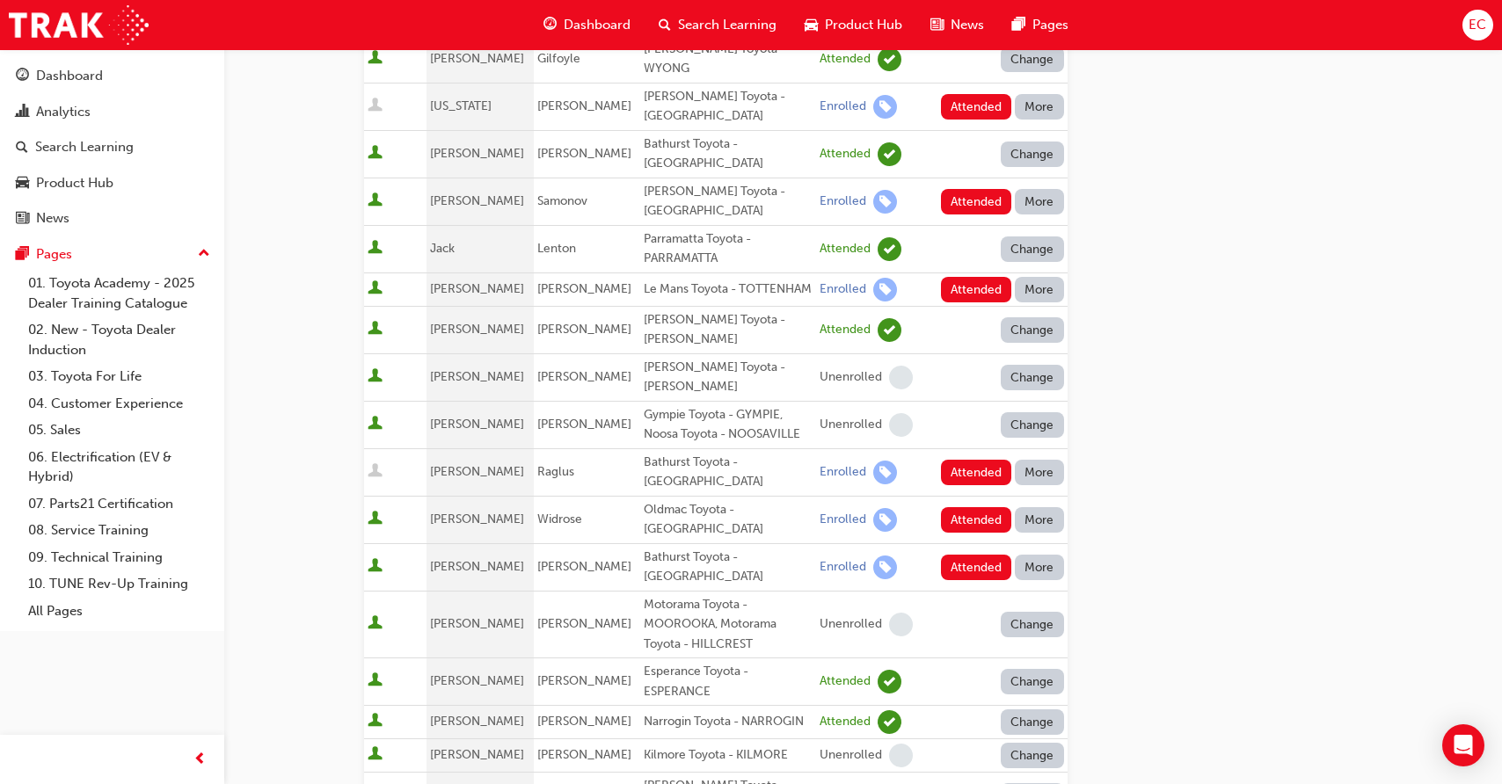
scroll to position [0, 0]
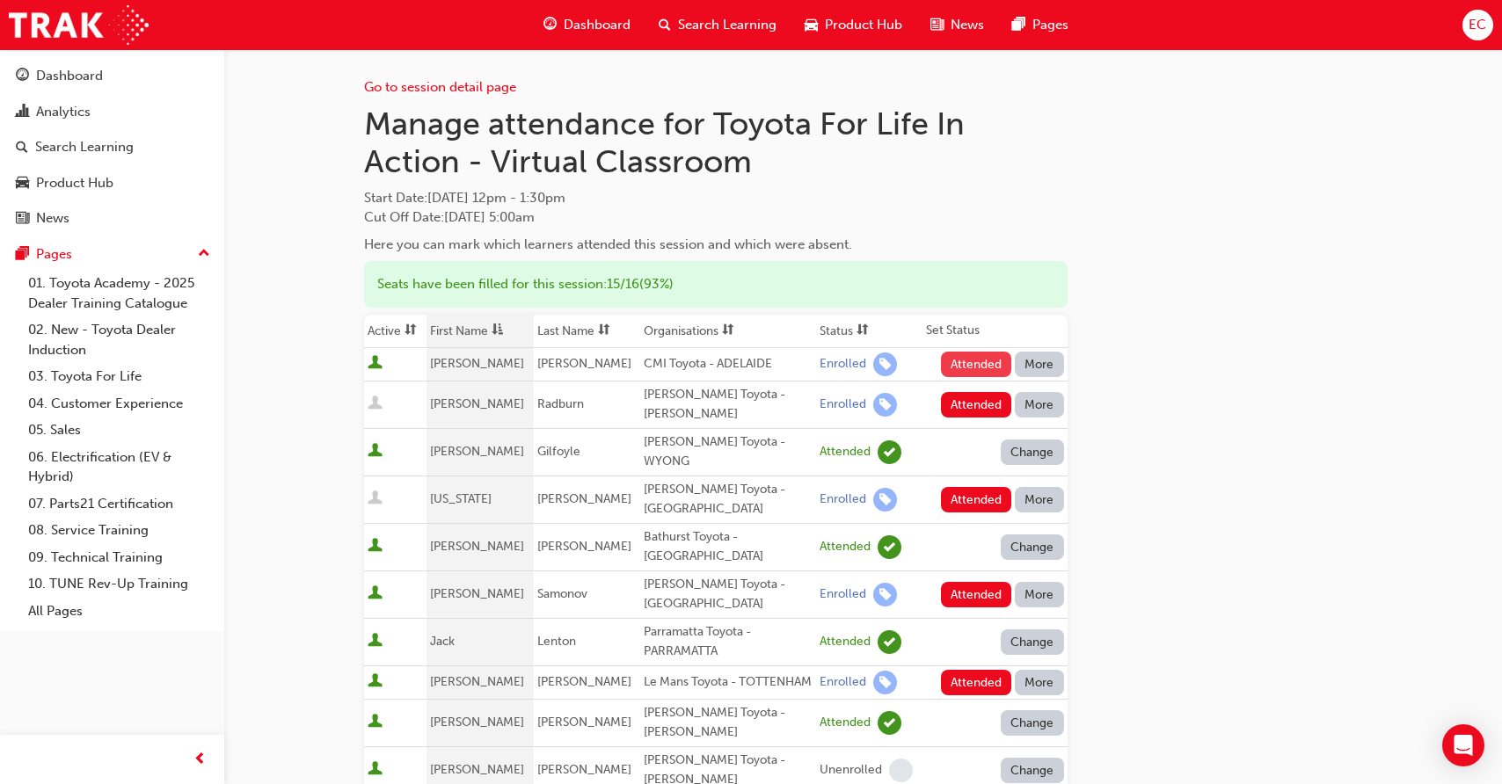
click at [971, 366] on button "Attended" at bounding box center [976, 364] width 71 height 25
click at [689, 368] on div "CMI Toyota - ADELAIDE" at bounding box center [728, 364] width 169 height 20
copy div "CMI Toyota - ADELAIDE"
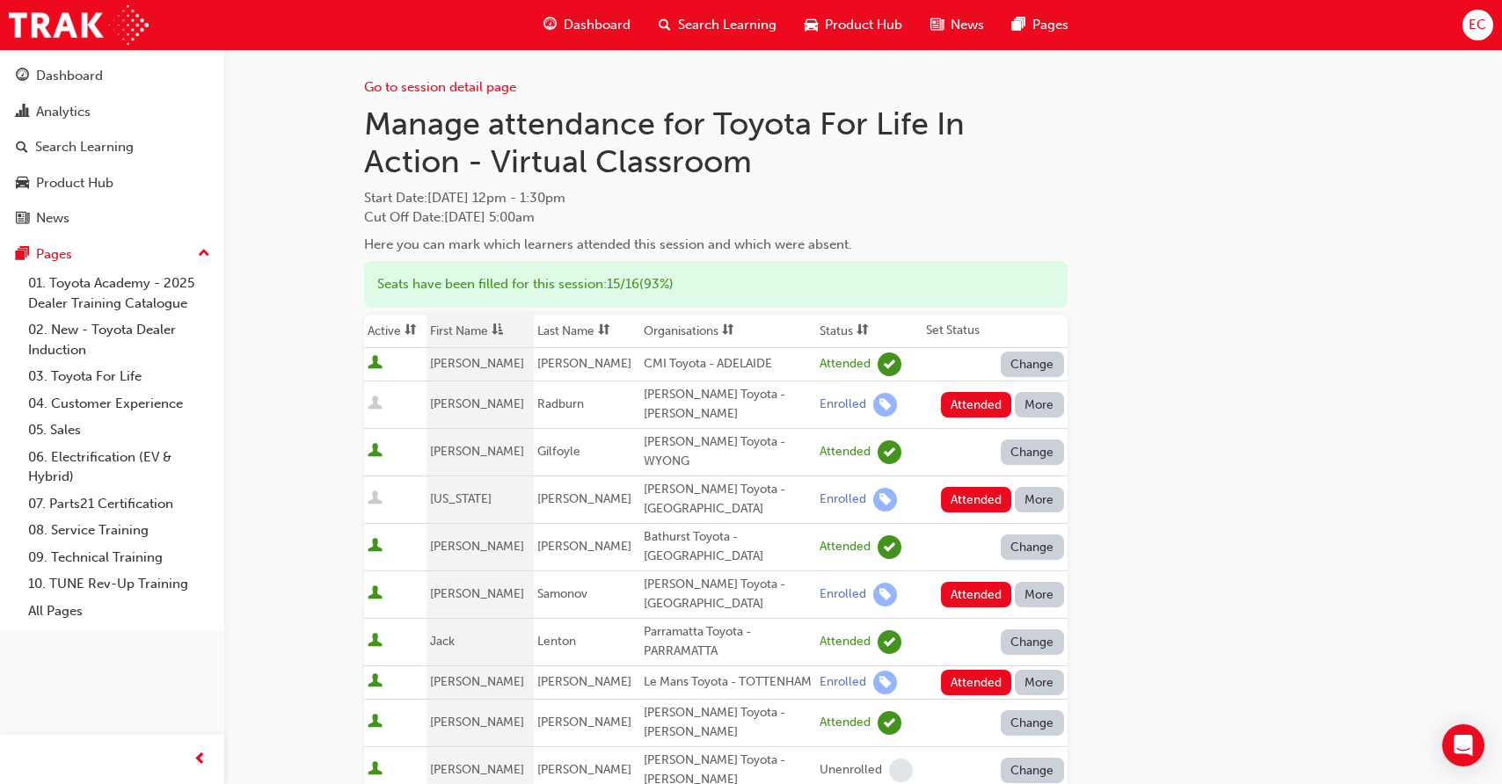
click at [768, 433] on div "[PERSON_NAME] Toyota - WYONG" at bounding box center [728, 453] width 169 height 40
click at [1043, 397] on button "More" at bounding box center [1039, 404] width 49 height 25
click at [1034, 432] on div "Absent" at bounding box center [1039, 440] width 92 height 20
click at [1038, 487] on button "More" at bounding box center [1039, 499] width 49 height 25
click at [1038, 507] on div "Absent" at bounding box center [1039, 514] width 92 height 20
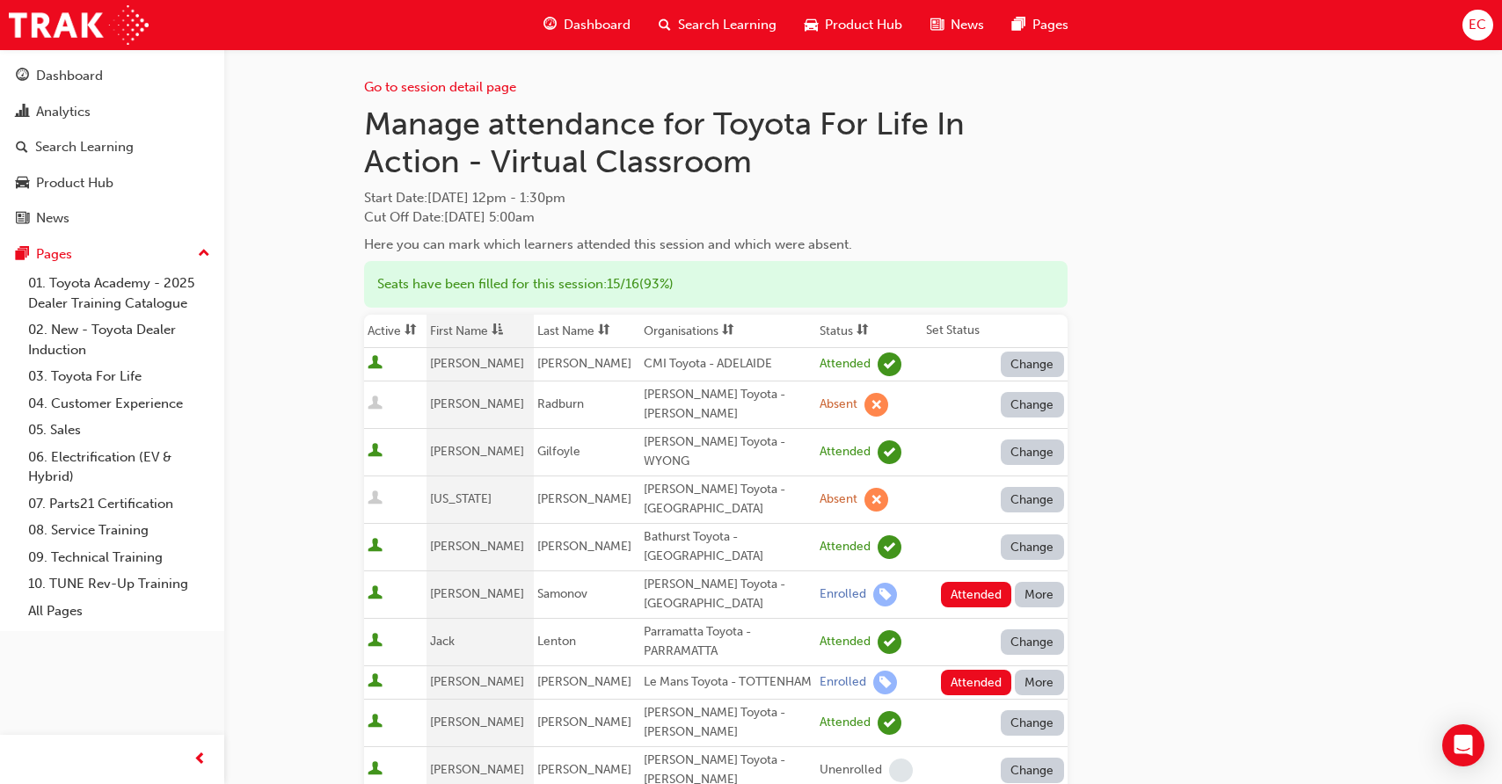
click at [1038, 582] on button "More" at bounding box center [1039, 594] width 49 height 25
click at [1033, 591] on div "Absent" at bounding box center [1013, 595] width 41 height 20
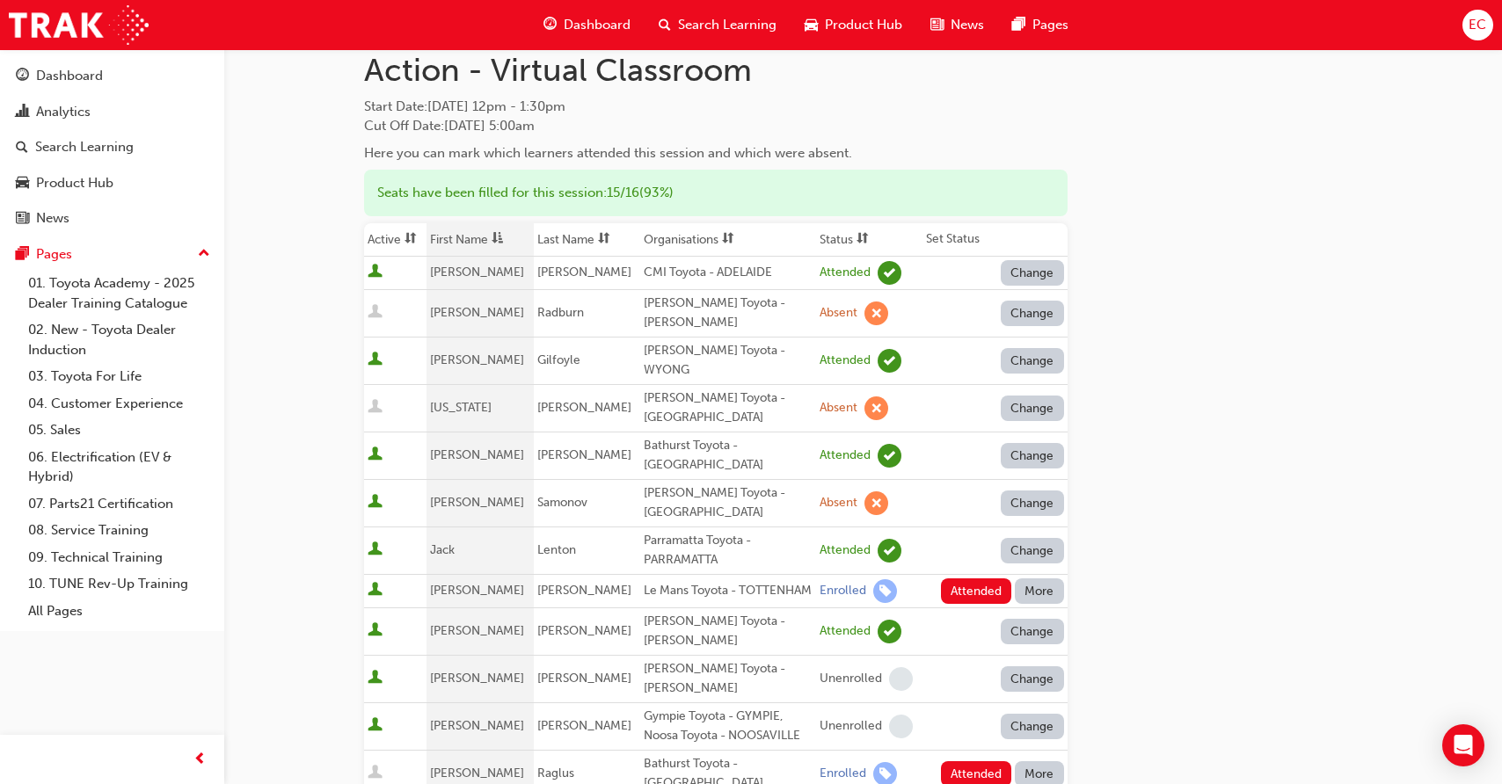
click at [1033, 579] on button "More" at bounding box center [1039, 591] width 49 height 25
click at [1033, 592] on div "Absent" at bounding box center [1013, 598] width 41 height 20
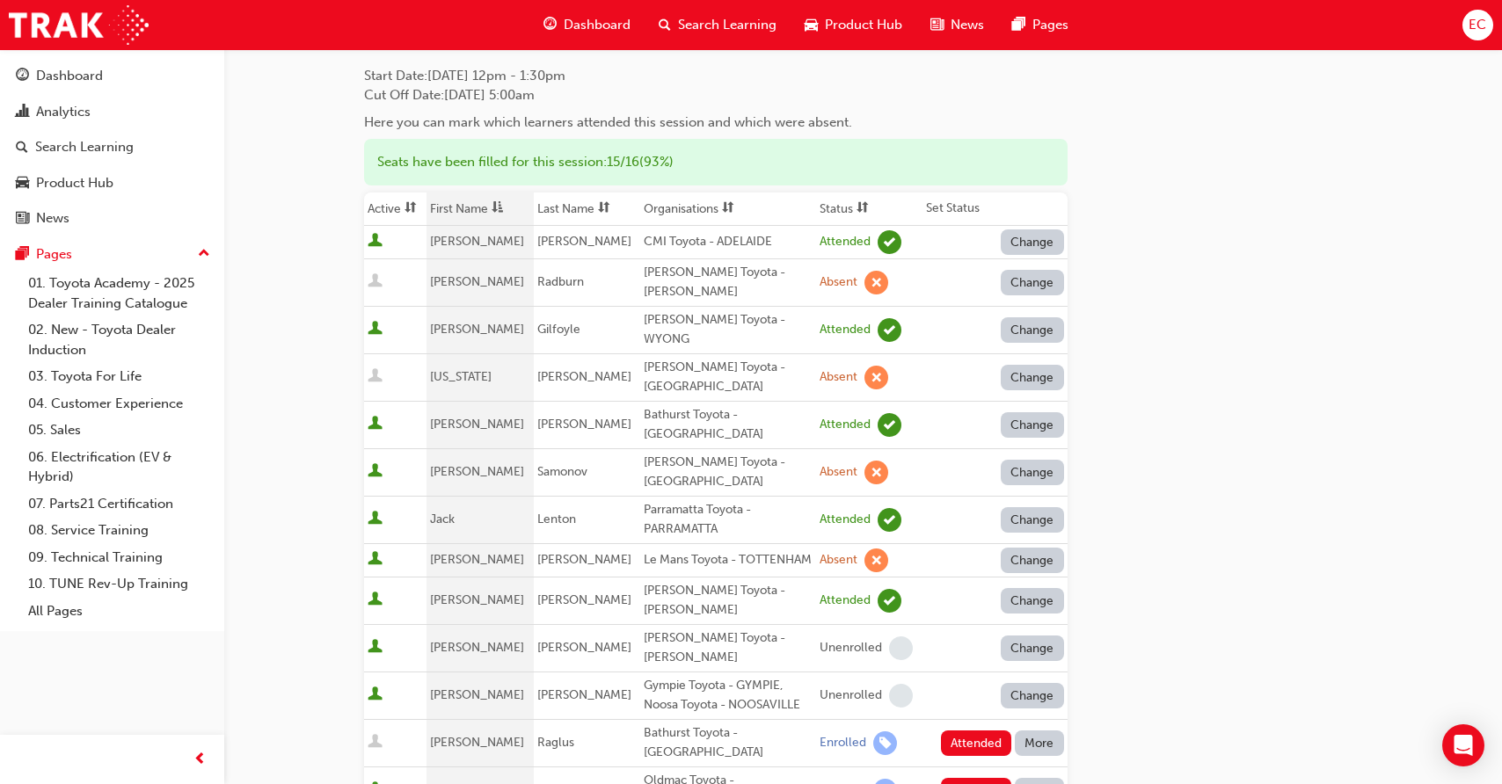
scroll to position [166, 0]
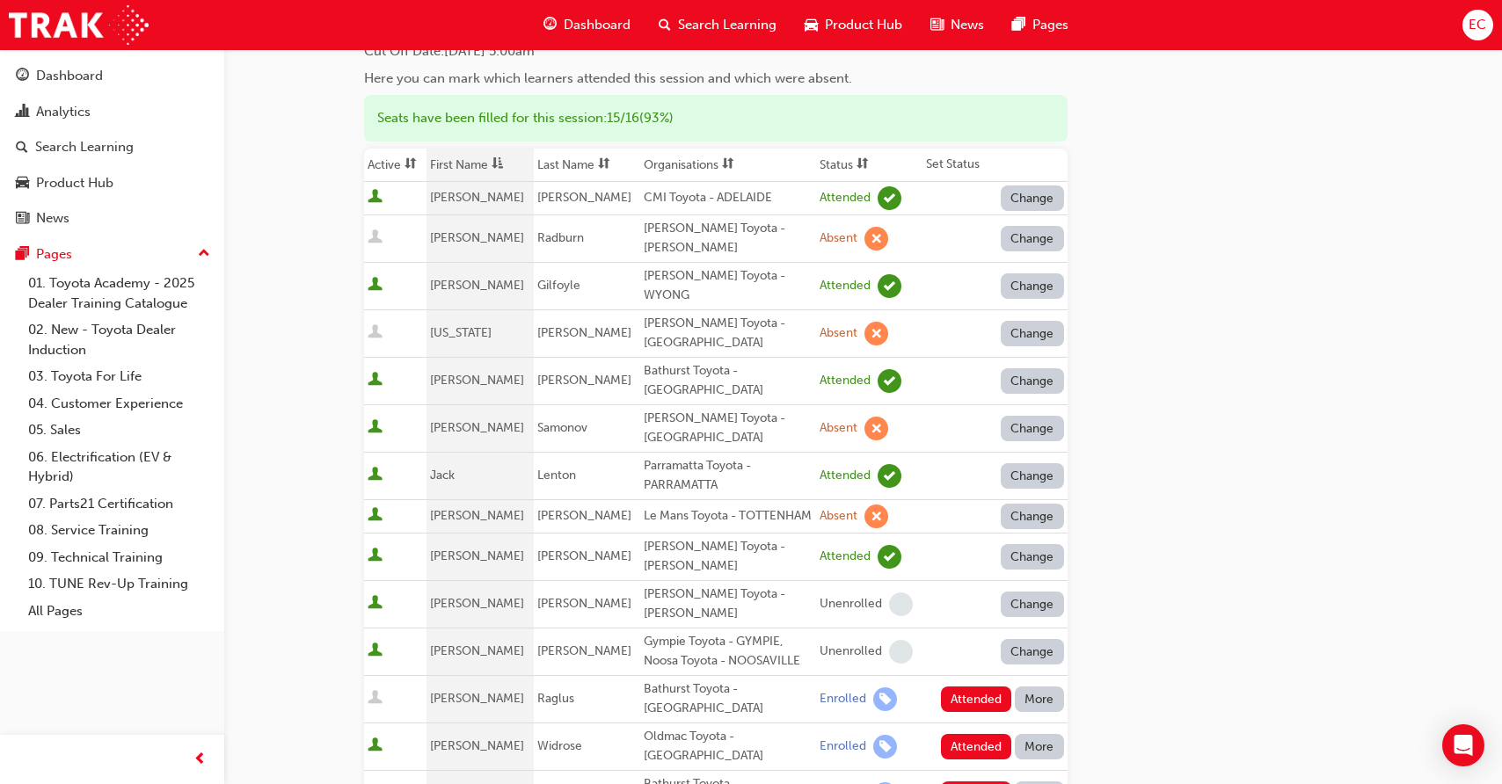
click at [1038, 687] on button "More" at bounding box center [1039, 699] width 49 height 25
click at [1038, 664] on button "Absent" at bounding box center [1039, 677] width 106 height 33
click at [1038, 734] on button "More" at bounding box center [1039, 746] width 49 height 25
click at [1038, 570] on div "Absent" at bounding box center [1039, 568] width 92 height 20
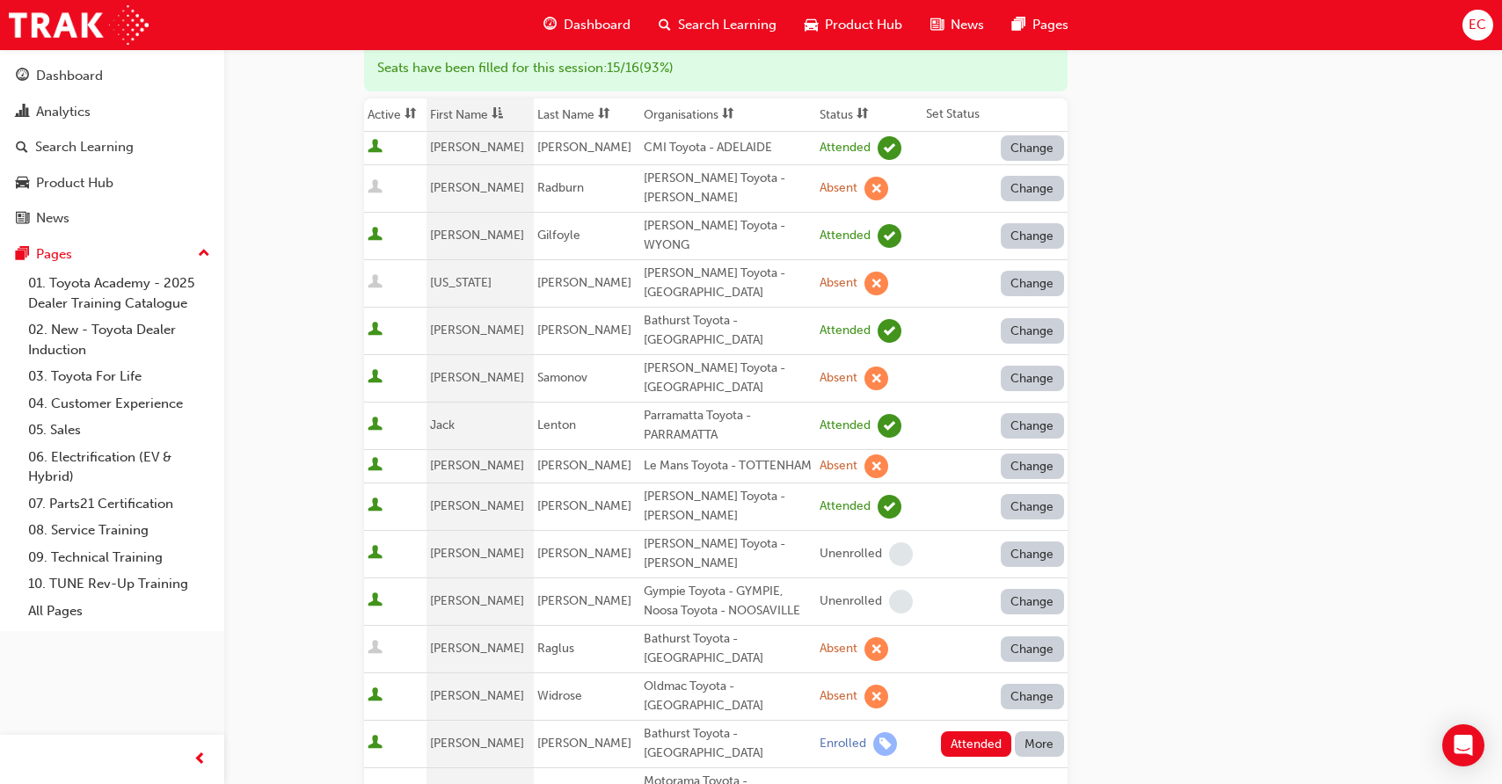
scroll to position [313, 0]
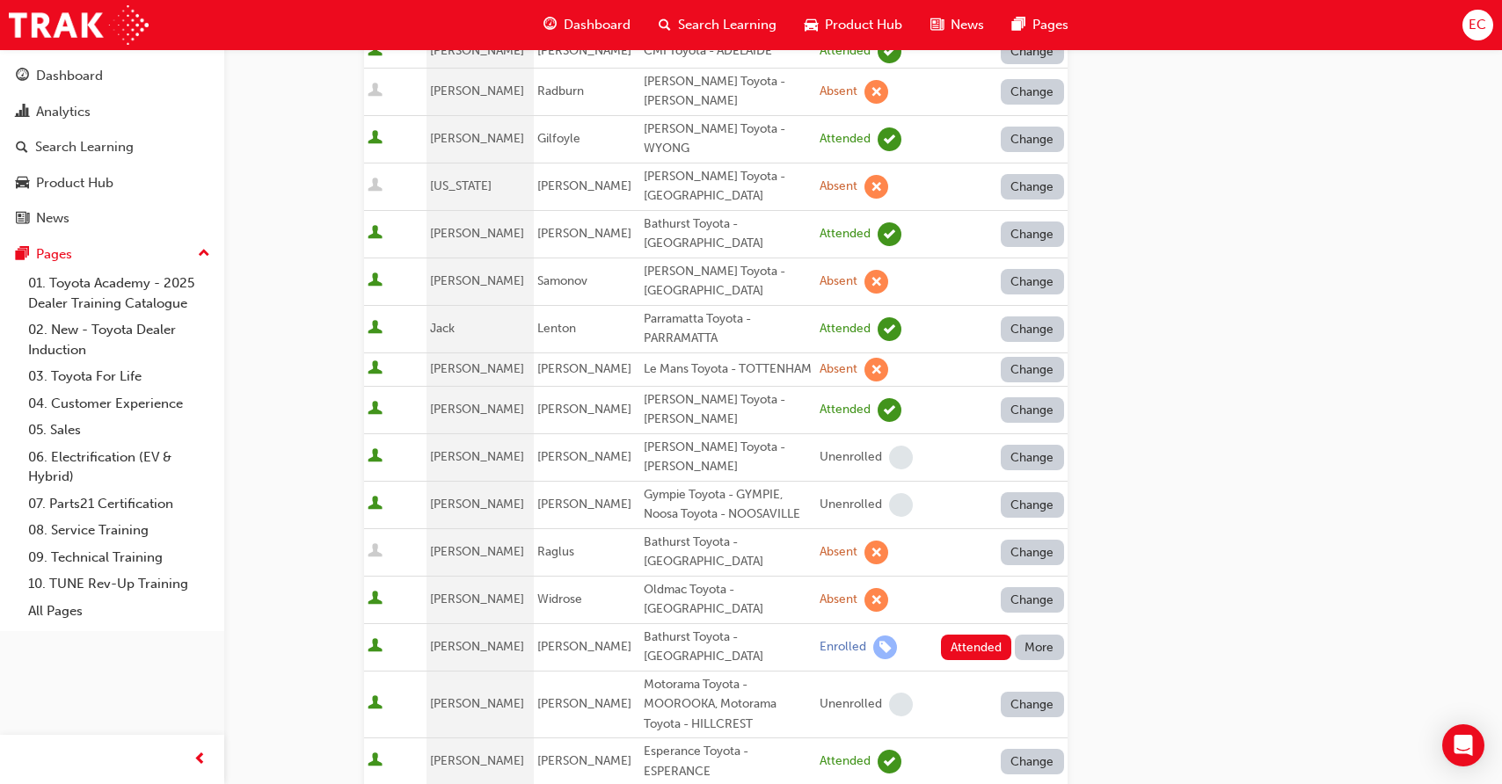
click at [1038, 635] on button "More" at bounding box center [1039, 647] width 49 height 25
click at [1038, 600] on button "Absent" at bounding box center [1039, 611] width 106 height 33
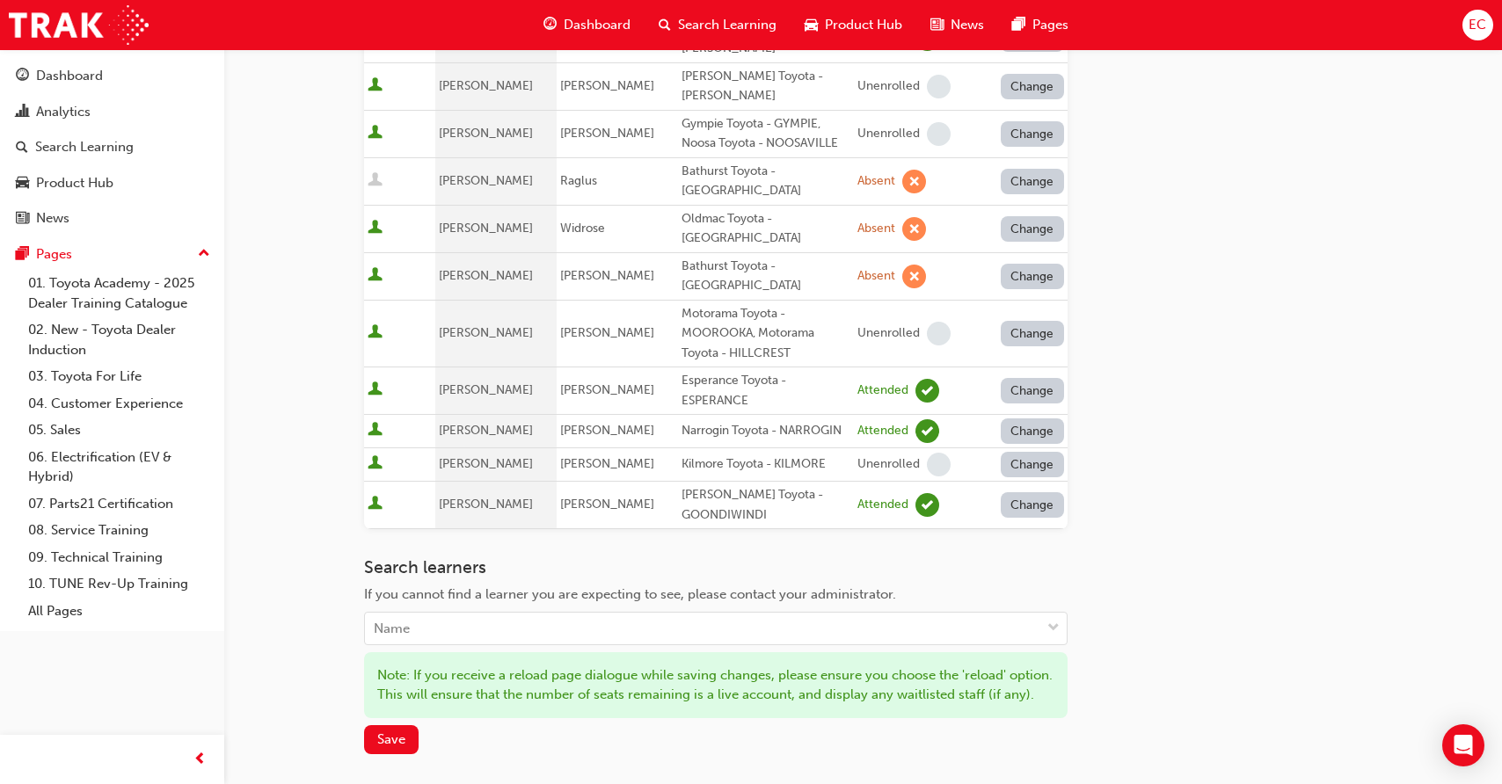
scroll to position [696, 0]
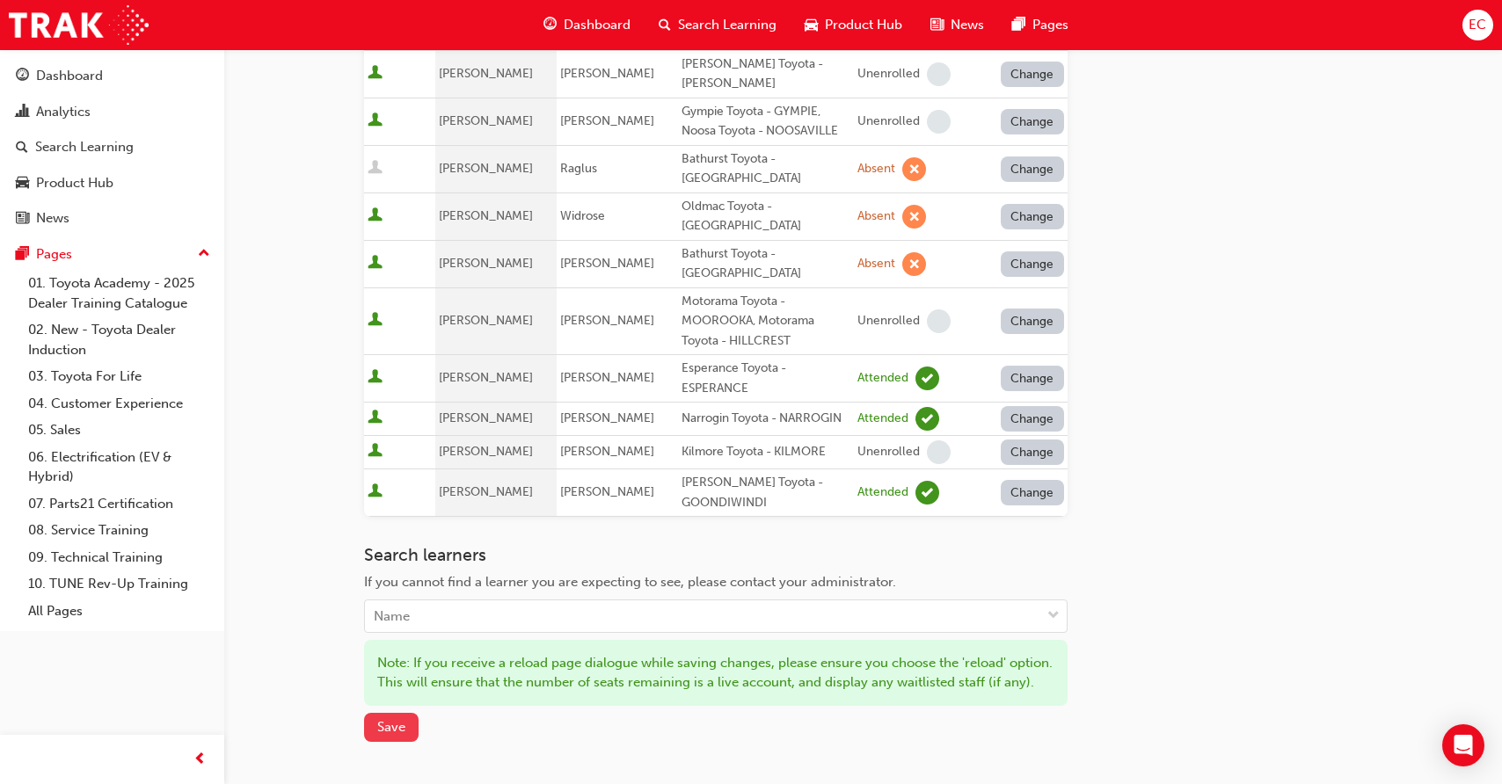
click at [379, 719] on span "Save" at bounding box center [391, 727] width 28 height 16
